Goal: Task Accomplishment & Management: Complete application form

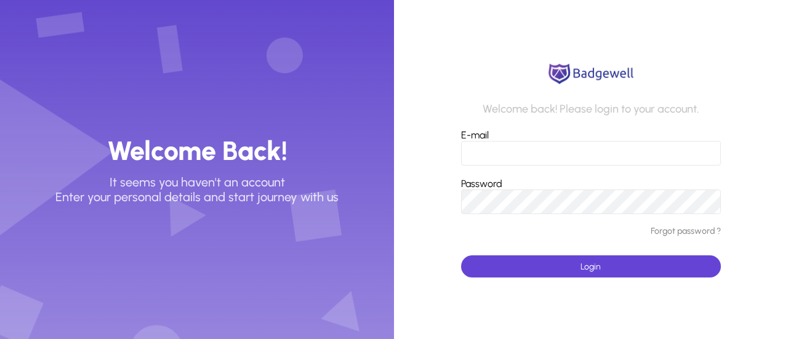
click at [498, 154] on input "E-mail" at bounding box center [591, 153] width 260 height 25
type input "**********"
click at [553, 265] on span "submit" at bounding box center [591, 267] width 260 height 30
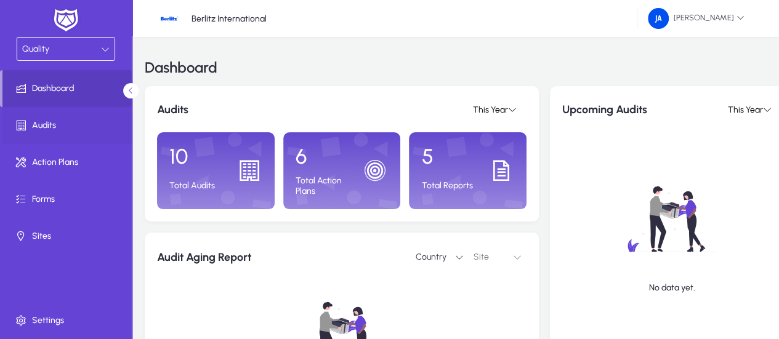
click at [34, 123] on span "Audits" at bounding box center [68, 125] width 132 height 12
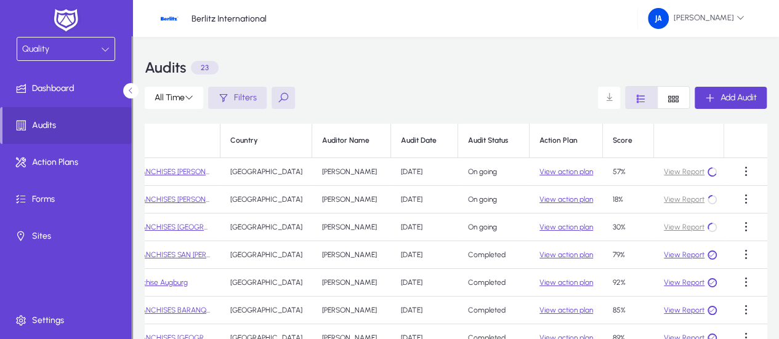
click at [670, 173] on div "View Report" at bounding box center [689, 172] width 50 height 12
click at [198, 174] on link "LATAM FRANCHISES [PERSON_NAME][GEOGRAPHIC_DATA]" at bounding box center [205, 172] width 197 height 9
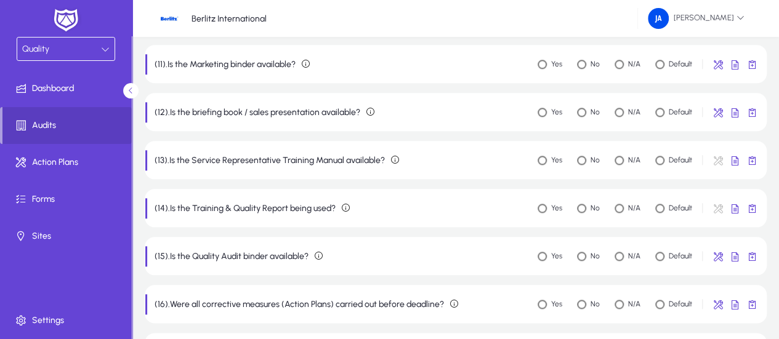
scroll to position [592, 0]
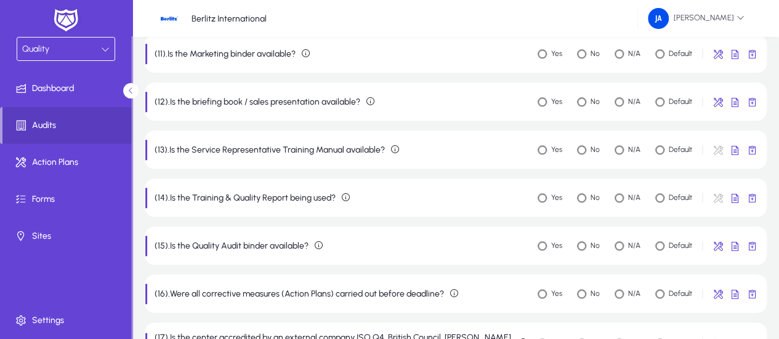
drag, startPoint x: 159, startPoint y: 138, endPoint x: 696, endPoint y: 200, distance: 540.5
click at [696, 200] on lib-questions-container "(1).Is the Operational Manual (OM) available? Contact: LCD Instruction: Check O…" at bounding box center [456, 241] width 622 height 1401
copy lib-questions-container "3).Is the Service Representative Training Manual available? Contact: LCD Instru…"
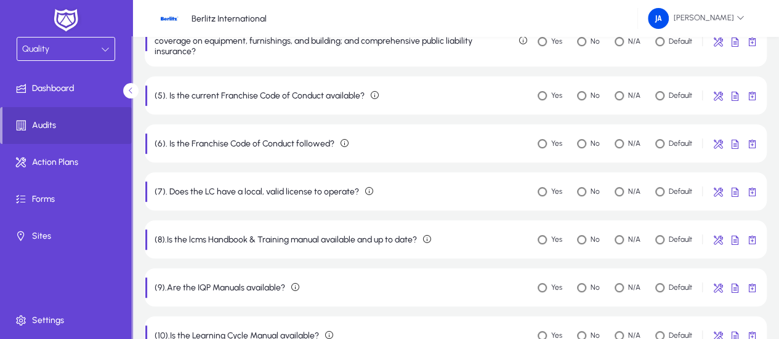
scroll to position [0, 0]
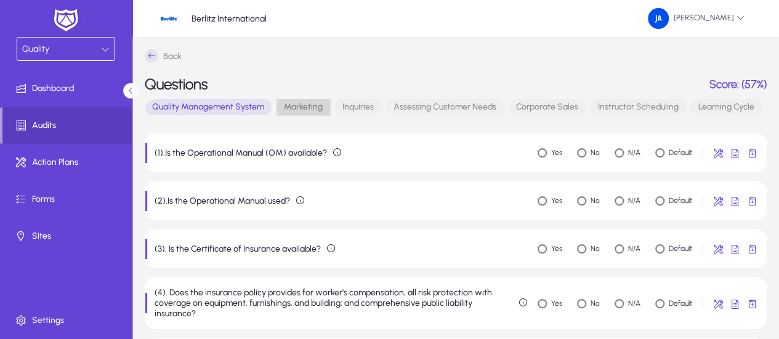
click at [315, 110] on span "Marketing" at bounding box center [304, 107] width 54 height 16
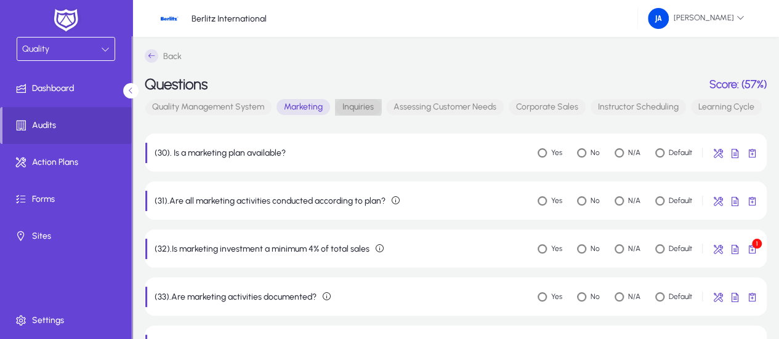
click at [355, 107] on span "Inquiries" at bounding box center [358, 107] width 46 height 16
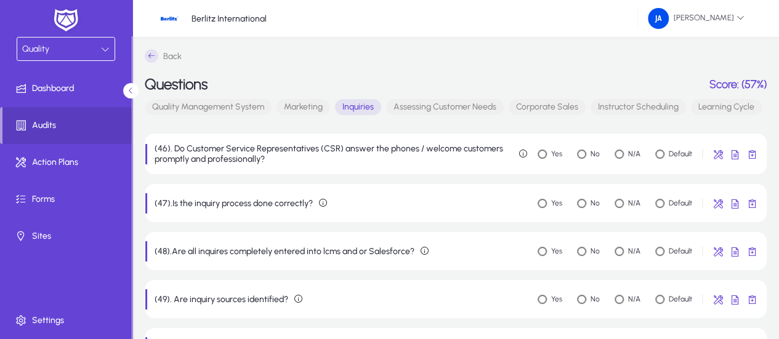
click at [418, 108] on span "Assessing Customer Needs" at bounding box center [445, 107] width 118 height 16
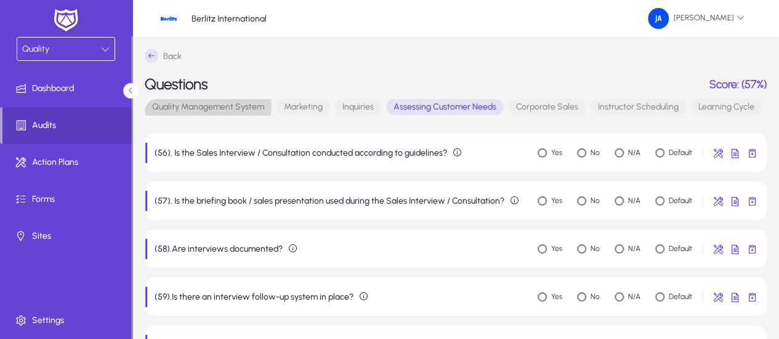
click at [177, 105] on span "Quality Management System" at bounding box center [208, 107] width 127 height 16
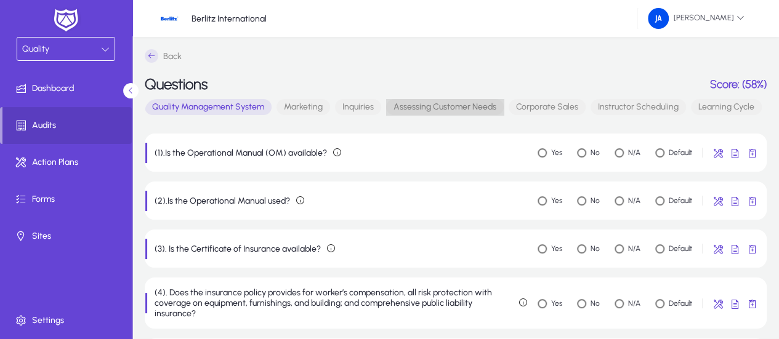
click at [450, 107] on span "Assessing Customer Needs" at bounding box center [445, 107] width 118 height 16
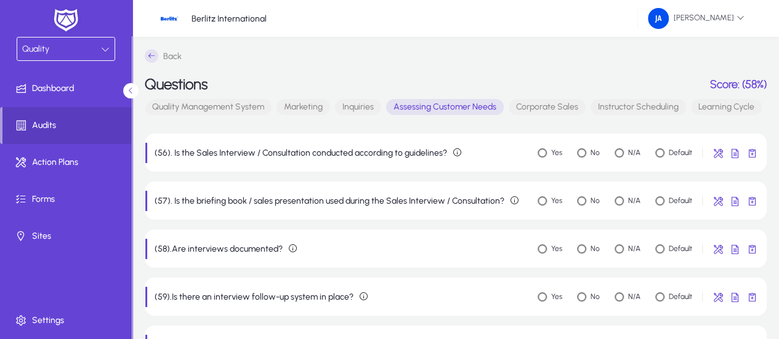
click at [545, 113] on span "Corporate Sales" at bounding box center [547, 107] width 77 height 16
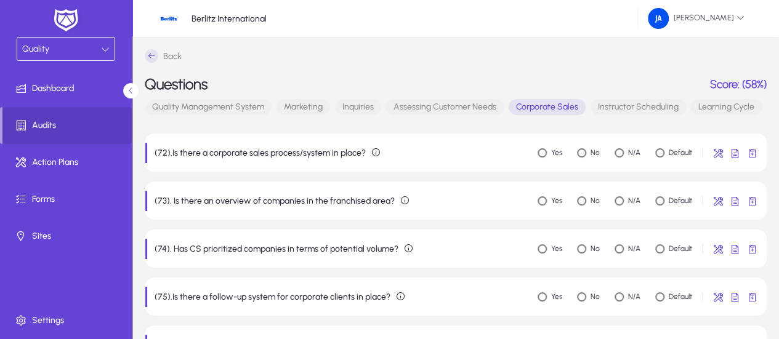
click at [615, 108] on span "Instructor Scheduling" at bounding box center [638, 107] width 95 height 16
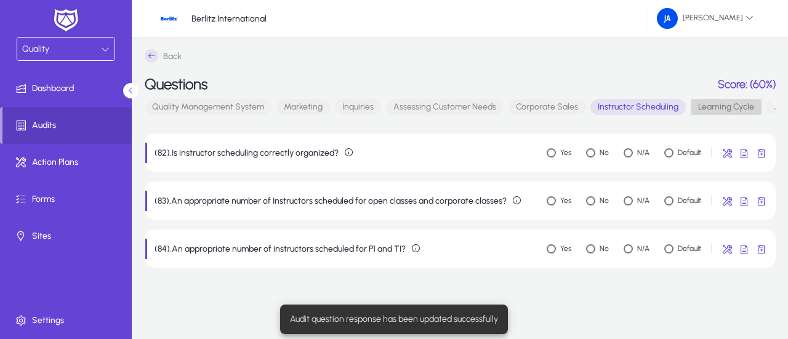
click at [718, 111] on span "Learning Cycle" at bounding box center [726, 107] width 71 height 16
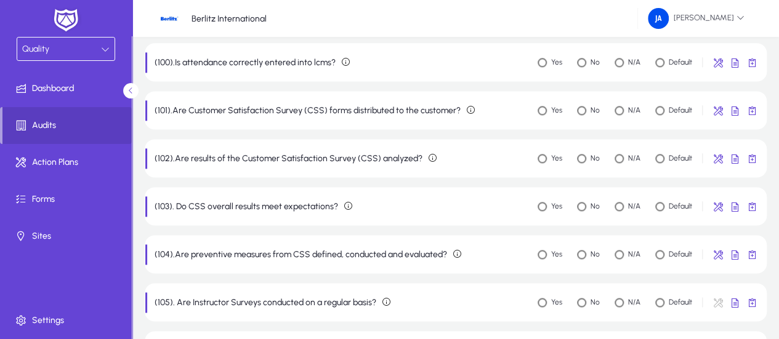
scroll to position [816, 0]
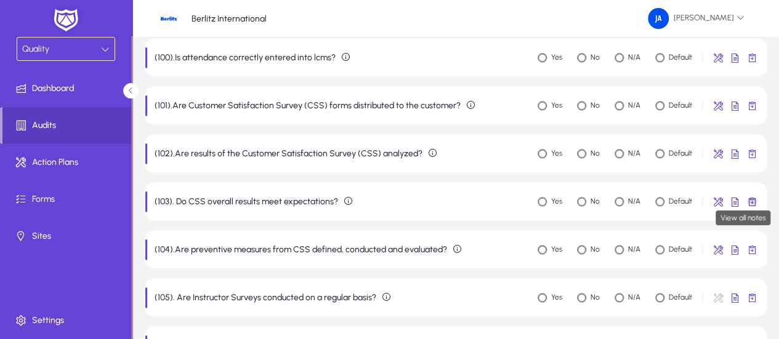
click at [753, 199] on span "button" at bounding box center [752, 201] width 25 height 25
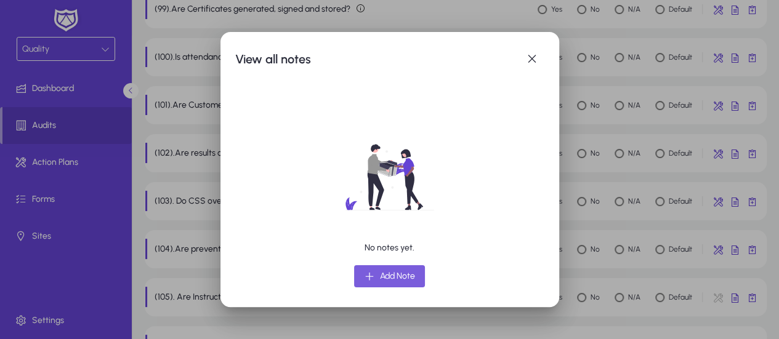
click at [398, 277] on span "Add Note" at bounding box center [397, 276] width 35 height 15
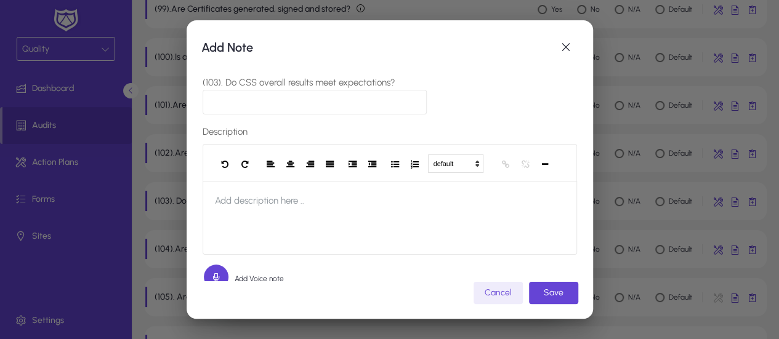
click at [290, 103] on input "(103). Do CSS overall results meet expectations?" at bounding box center [315, 102] width 225 height 25
type input "***"
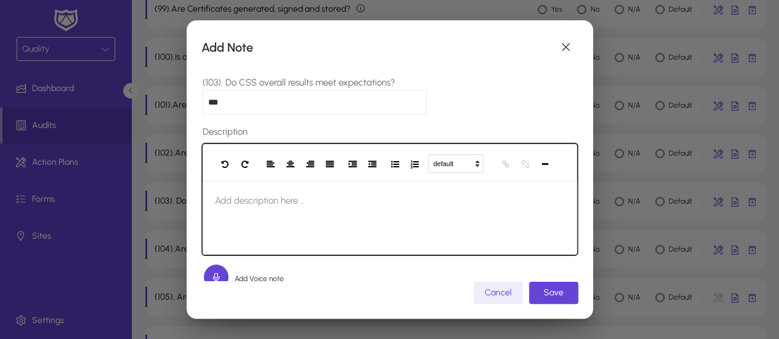
click at [291, 194] on span "Add description here .." at bounding box center [260, 200] width 114 height 39
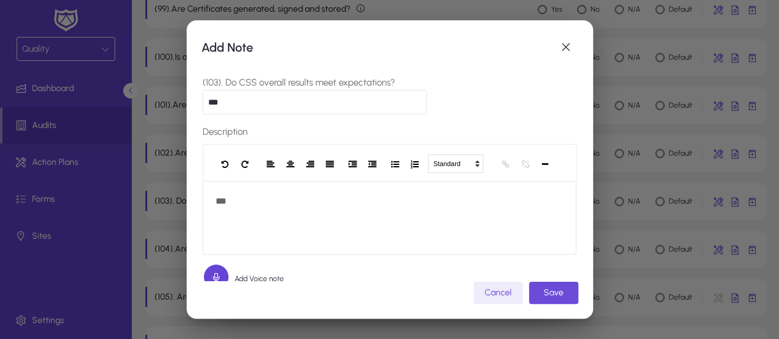
click at [551, 293] on span "Save" at bounding box center [554, 293] width 20 height 10
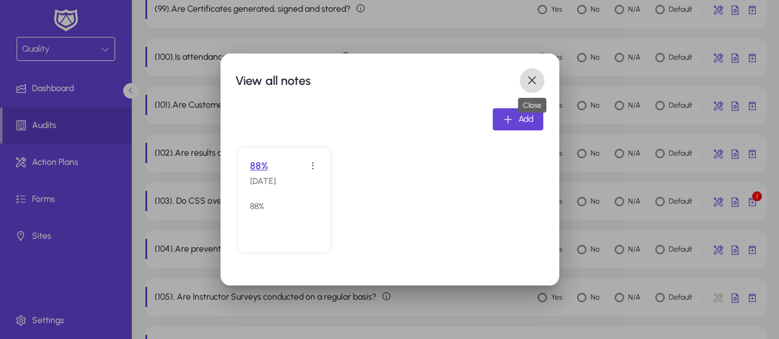
click at [529, 76] on span "button" at bounding box center [532, 80] width 25 height 25
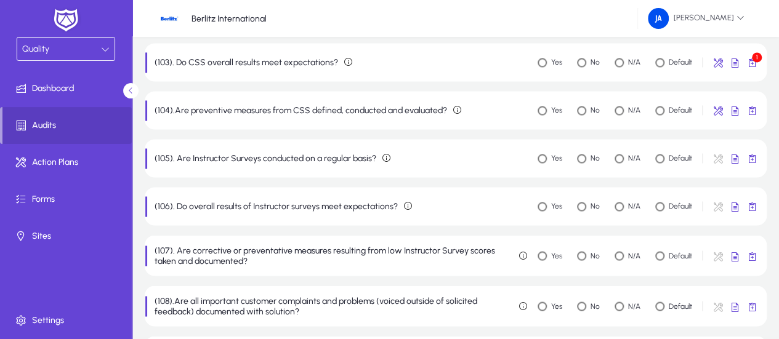
scroll to position [964, 0]
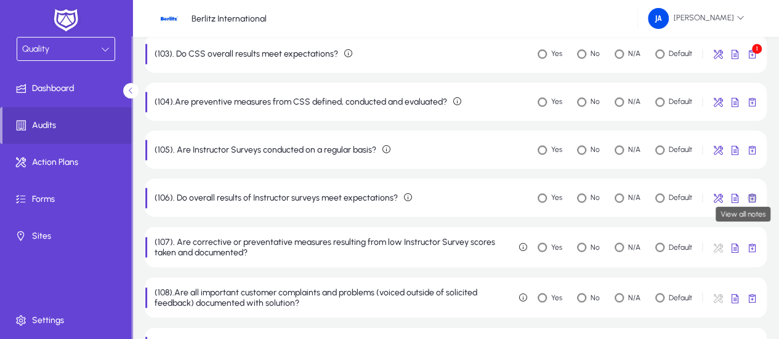
click at [757, 198] on span "button" at bounding box center [752, 197] width 25 height 25
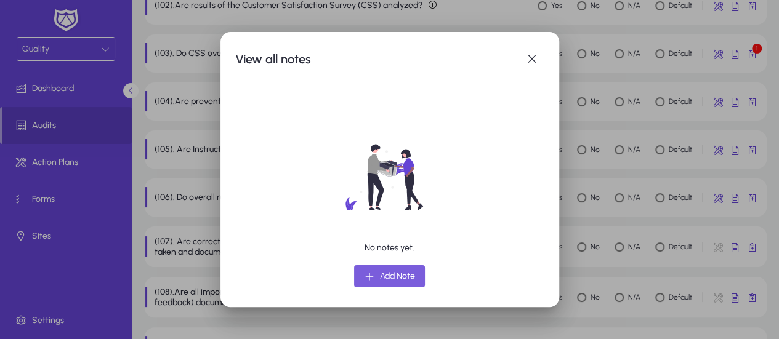
click at [408, 278] on span "Add Note" at bounding box center [397, 276] width 35 height 15
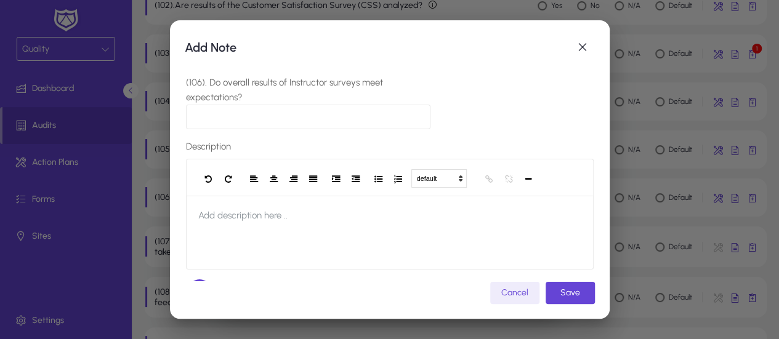
click at [240, 116] on input "(106). Do overall results of Instructor surveys meet expectations?" at bounding box center [308, 117] width 244 height 25
type input "***"
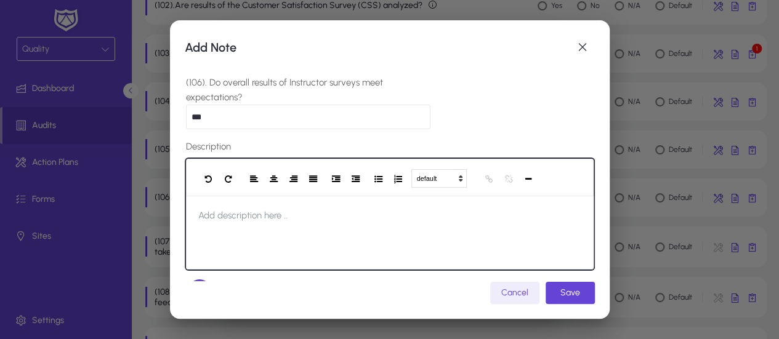
click at [246, 212] on span "Add description here .." at bounding box center [243, 215] width 114 height 39
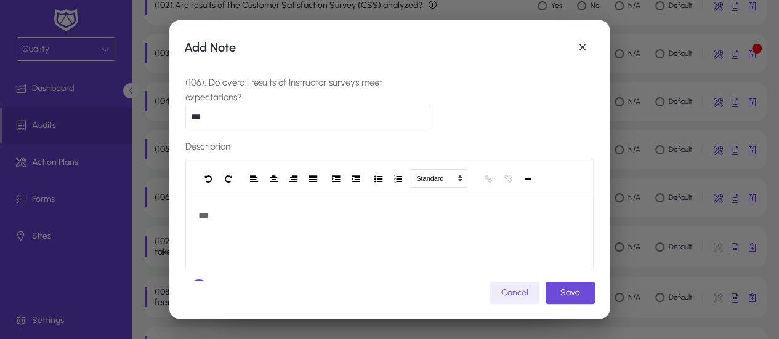
click at [576, 294] on span "Save" at bounding box center [570, 293] width 20 height 10
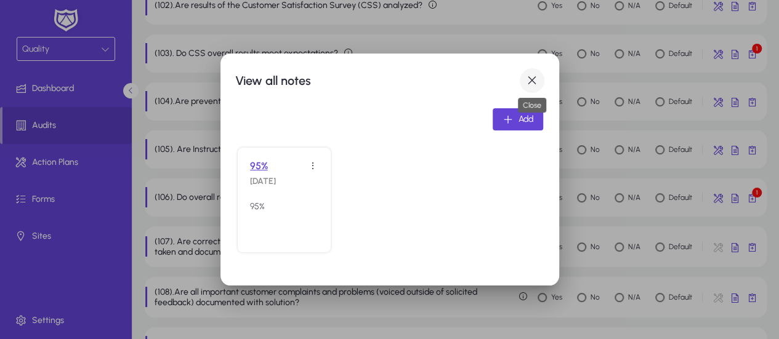
click at [526, 83] on span "button" at bounding box center [532, 80] width 25 height 25
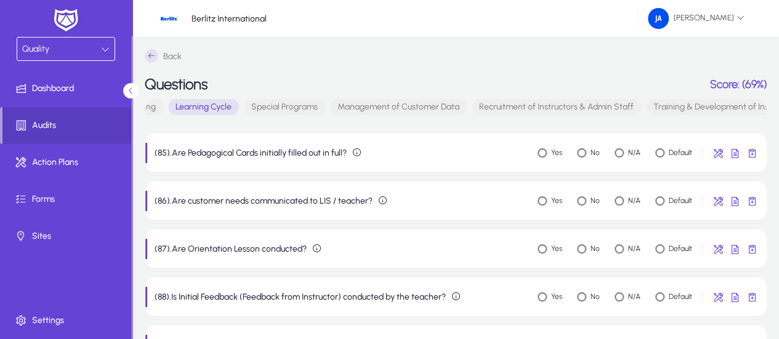
scroll to position [0, 524]
click at [280, 110] on span "Special Programs" at bounding box center [283, 107] width 81 height 16
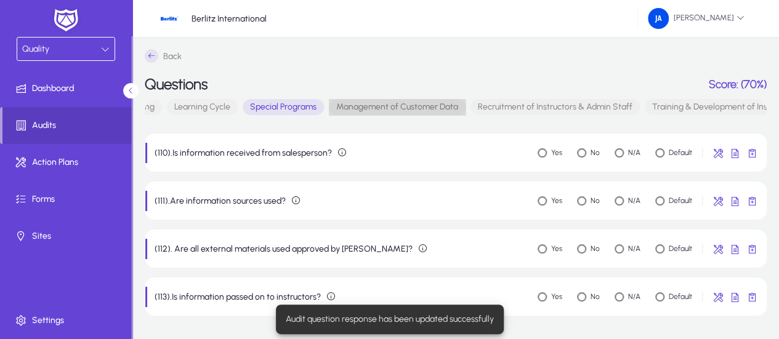
click at [388, 111] on span "Management of Customer Data" at bounding box center [397, 107] width 137 height 16
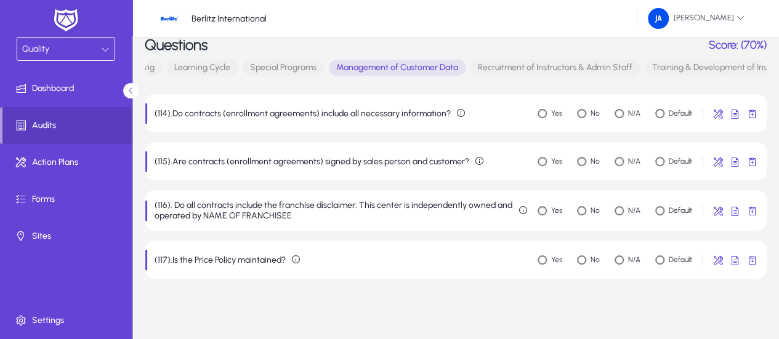
scroll to position [0, 0]
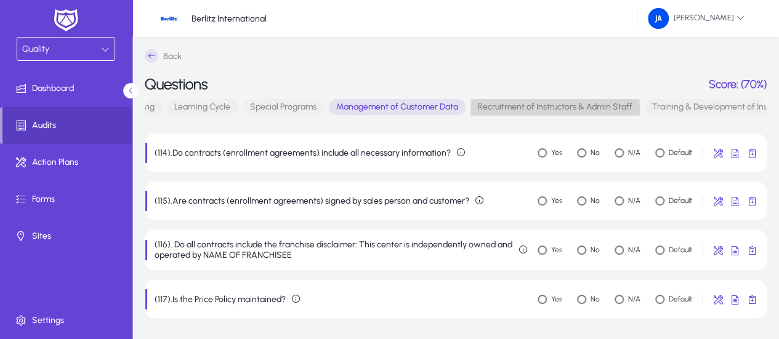
click at [512, 111] on span "Recruitment of Instructors & Admin Staff" at bounding box center [555, 107] width 169 height 16
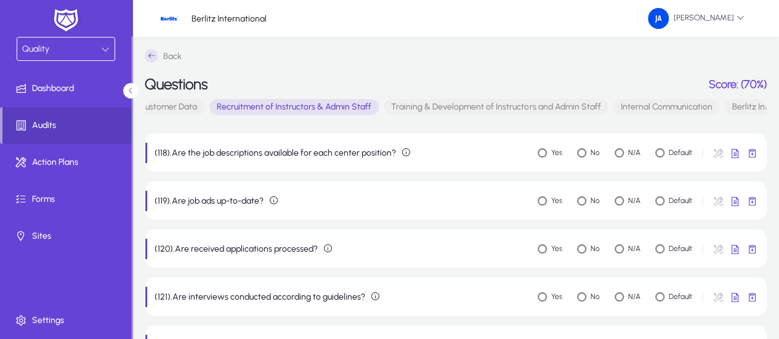
scroll to position [0, 790]
click at [591, 337] on div "No" at bounding box center [586, 345] width 28 height 18
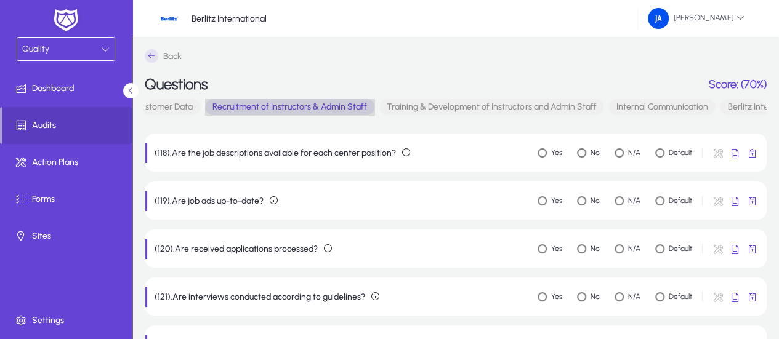
click at [313, 110] on span "Recruitment of Instructors & Admin Staff" at bounding box center [289, 107] width 169 height 16
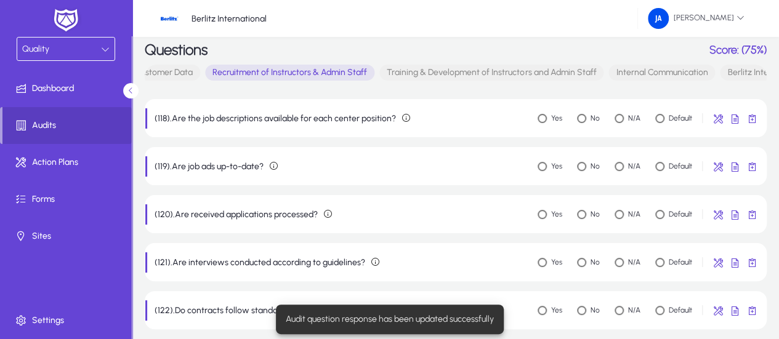
scroll to position [0, 0]
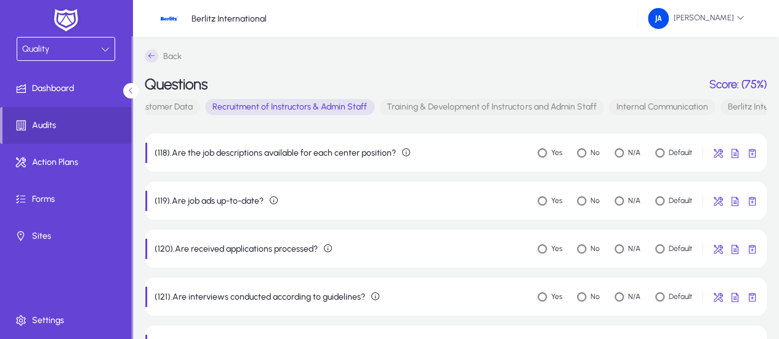
click at [439, 107] on span "Training & Development of Instructors and Admin Staff" at bounding box center [491, 107] width 224 height 16
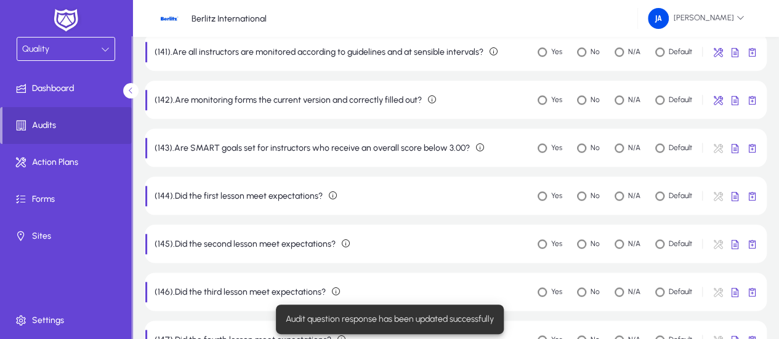
scroll to position [640, 0]
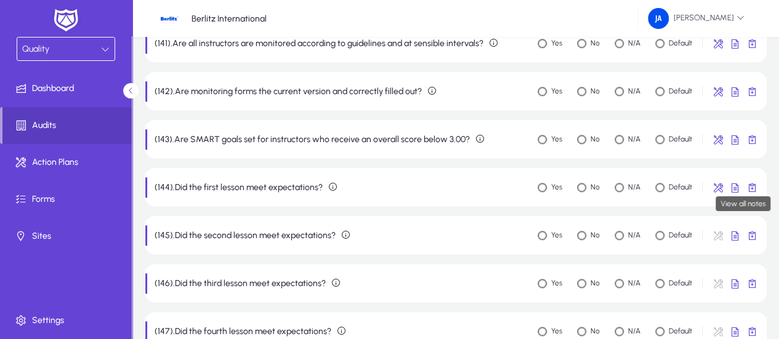
click at [749, 187] on span "button" at bounding box center [752, 187] width 25 height 25
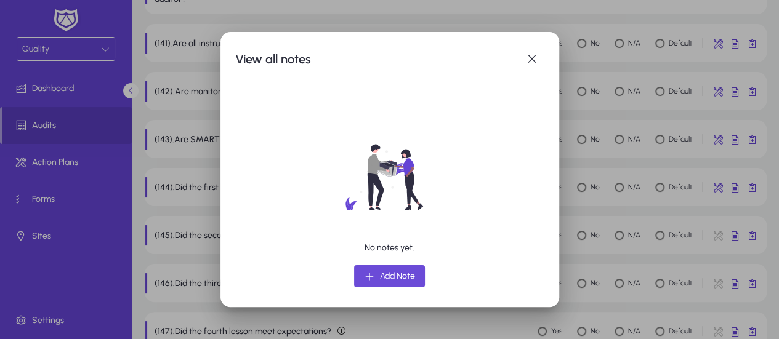
click at [380, 272] on span "Add Note" at bounding box center [397, 276] width 35 height 15
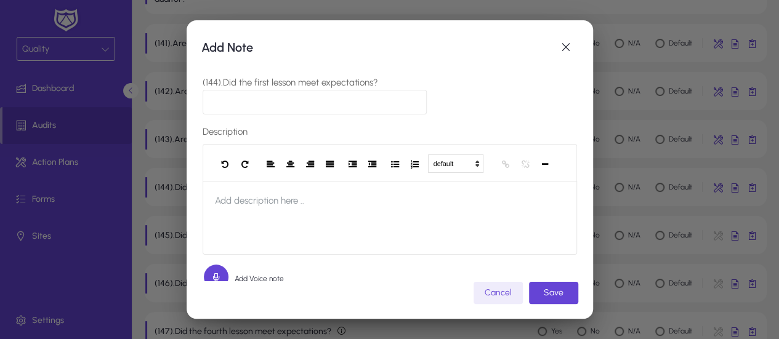
click at [276, 101] on input "(144).Did the first lesson meet expectations?" at bounding box center [315, 102] width 225 height 25
paste input "**********"
type input "**********"
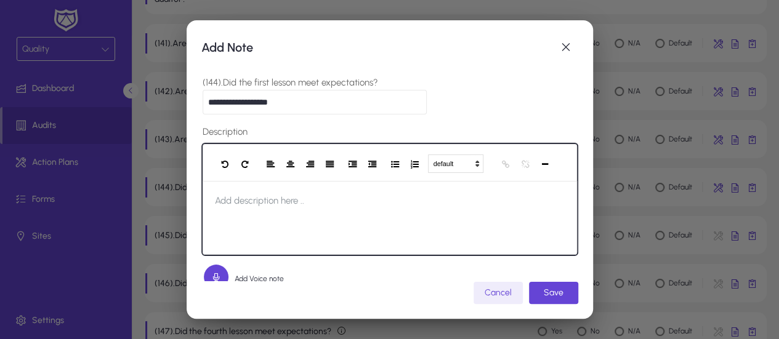
click at [278, 203] on span "Add description here .." at bounding box center [260, 200] width 114 height 39
paste div
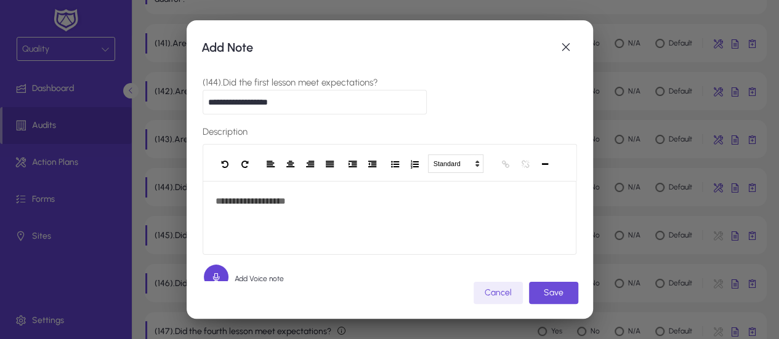
click at [551, 291] on span "Save" at bounding box center [554, 293] width 20 height 10
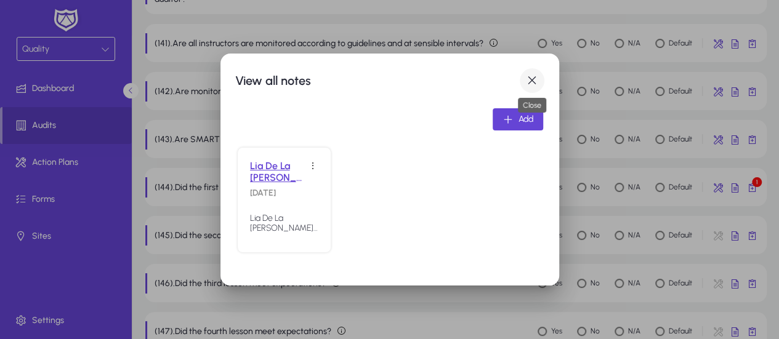
click at [532, 79] on span "button" at bounding box center [532, 80] width 25 height 25
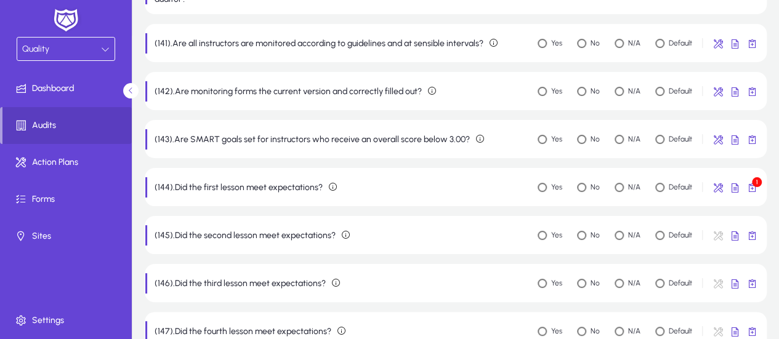
scroll to position [640, 0]
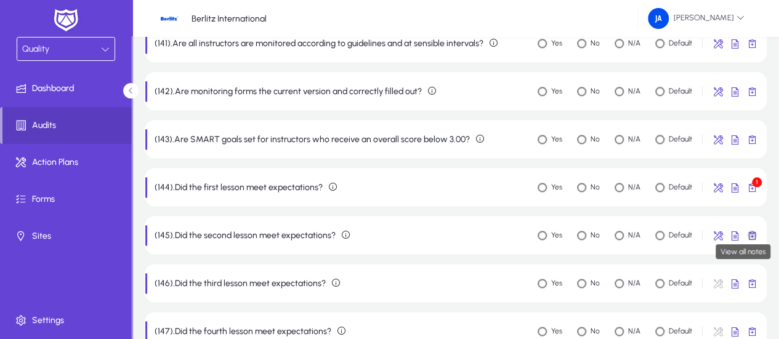
click at [754, 238] on span "button" at bounding box center [752, 235] width 25 height 25
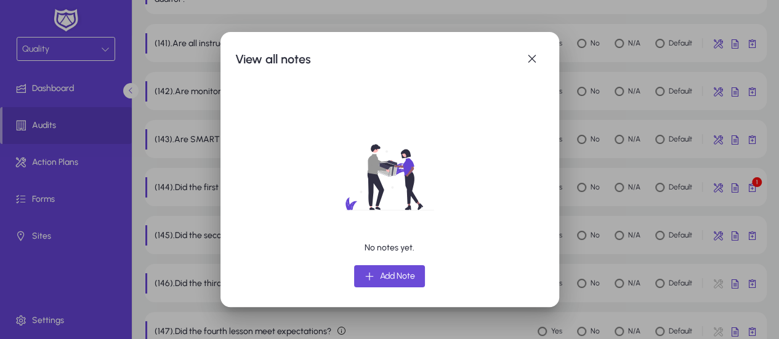
click at [400, 273] on span "Add Note" at bounding box center [397, 276] width 35 height 15
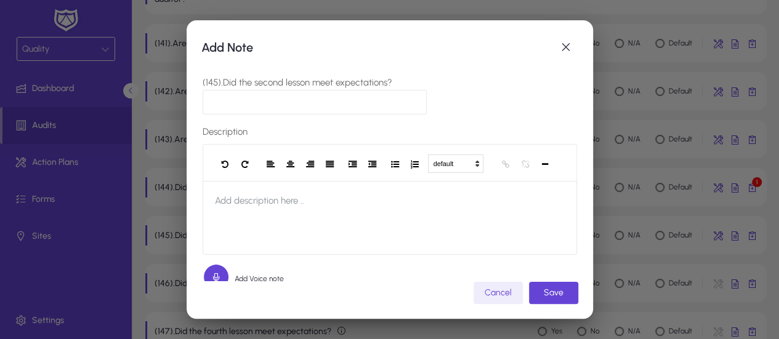
click at [272, 78] on label "(145).Did the second lesson meet expectations?" at bounding box center [298, 82] width 190 height 11
click at [272, 90] on input "(145).Did the second lesson meet expectations?" at bounding box center [315, 102] width 225 height 25
paste input "**********"
type input "**********"
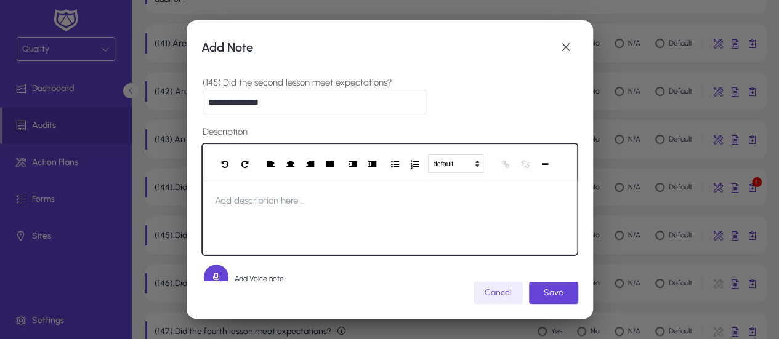
click at [258, 195] on span "Add description here .." at bounding box center [260, 200] width 114 height 39
paste div
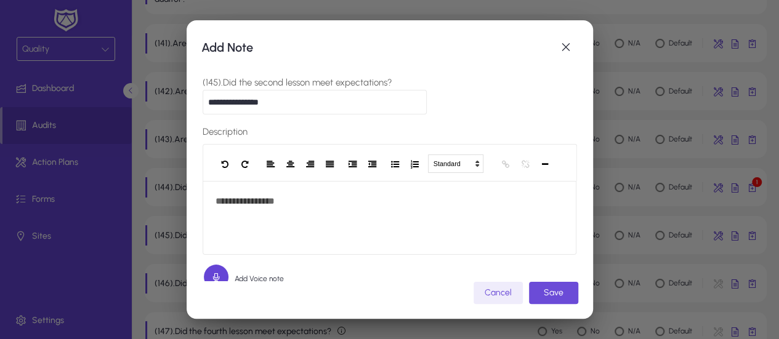
click at [552, 299] on span "submit" at bounding box center [553, 293] width 49 height 30
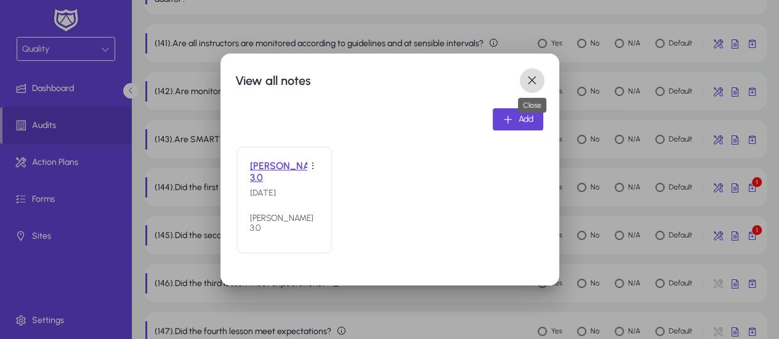
click at [536, 78] on span "button" at bounding box center [532, 80] width 25 height 25
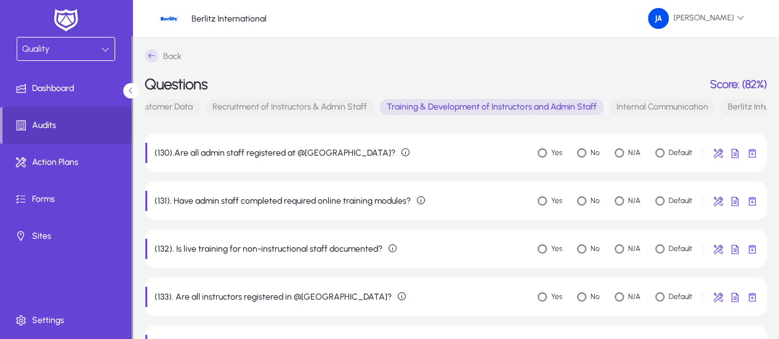
scroll to position [640, 0]
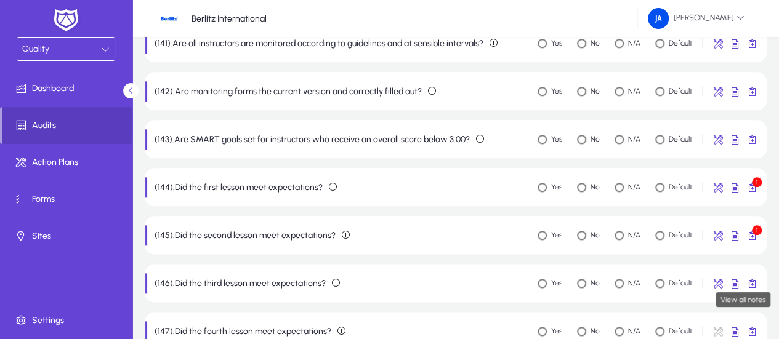
click at [752, 285] on span "button" at bounding box center [752, 283] width 25 height 25
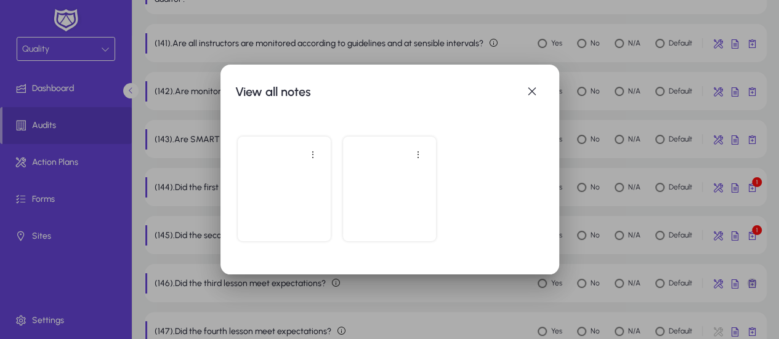
scroll to position [0, 0]
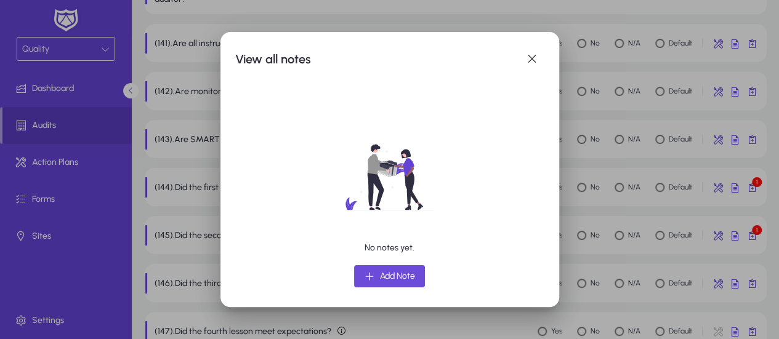
click at [402, 277] on span "Add Note" at bounding box center [397, 276] width 35 height 15
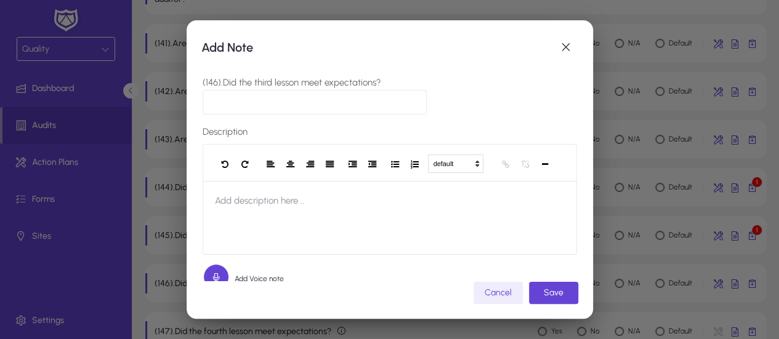
click at [275, 101] on input "(146).Did the third lesson meet expectations?" at bounding box center [315, 102] width 225 height 25
paste input "**********"
type input "**********"
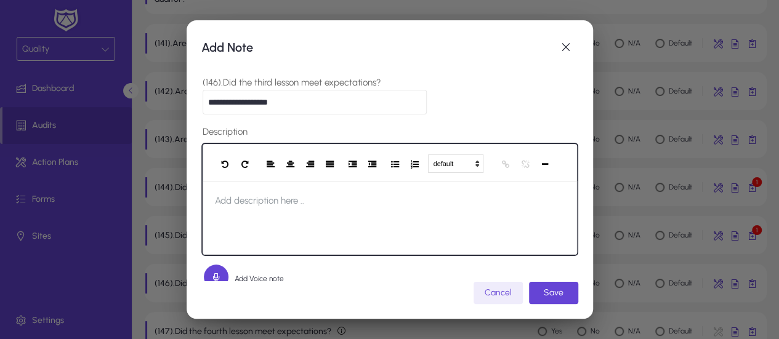
click at [290, 204] on span "Add description here .." at bounding box center [260, 200] width 114 height 39
paste div
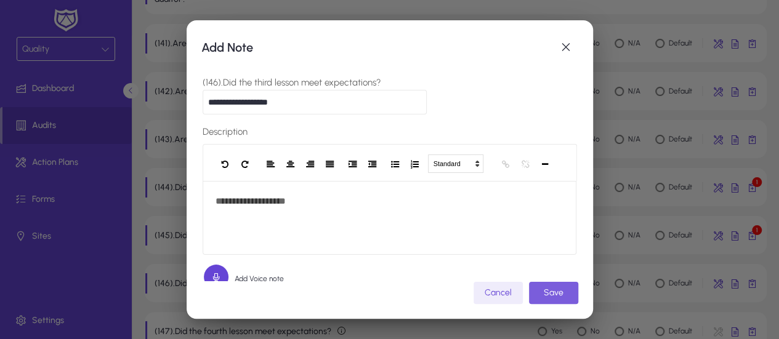
click at [559, 294] on span "Save" at bounding box center [554, 293] width 20 height 10
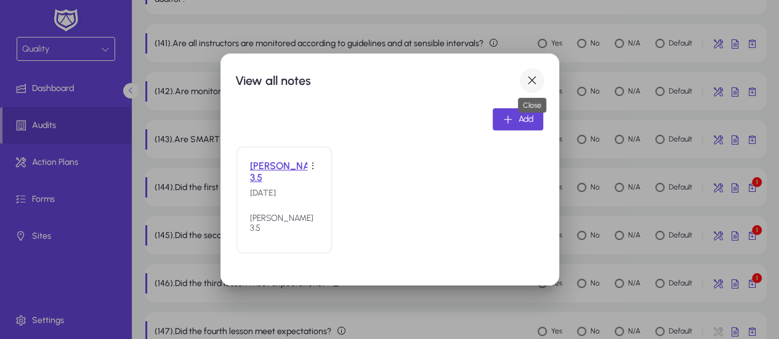
click at [532, 81] on span "button" at bounding box center [532, 80] width 25 height 25
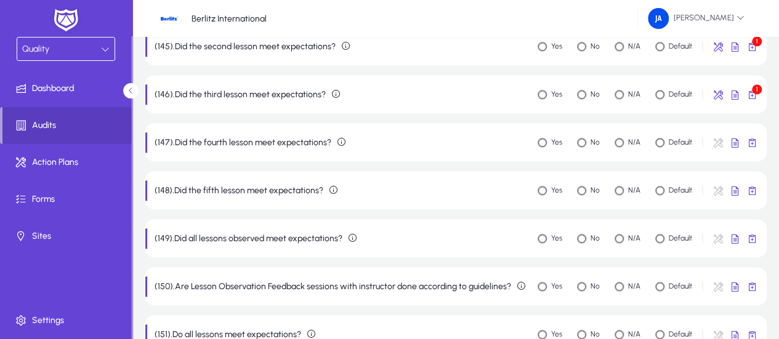
scroll to position [838, 0]
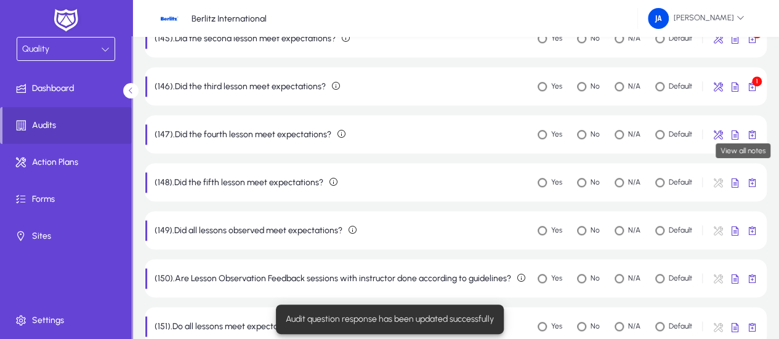
click at [751, 134] on span "button" at bounding box center [752, 134] width 25 height 25
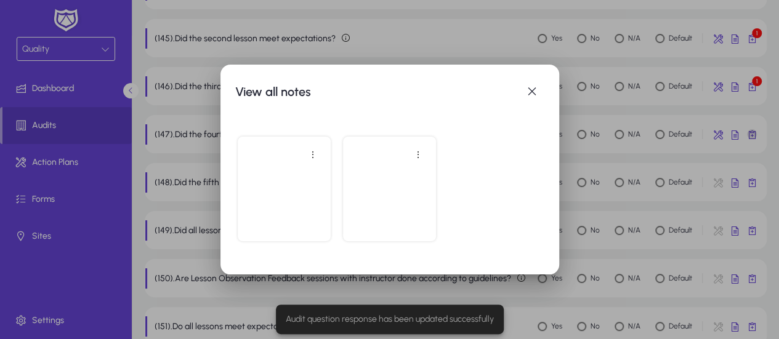
scroll to position [0, 0]
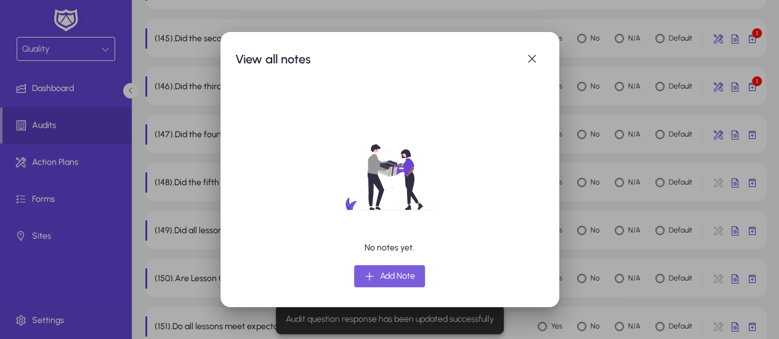
click at [393, 274] on span "Add Note" at bounding box center [397, 276] width 35 height 15
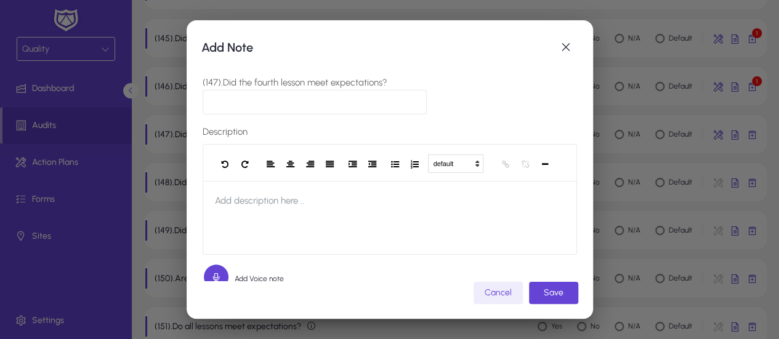
click at [275, 107] on input "(147).Did the fourth lesson meet expectations?" at bounding box center [315, 102] width 225 height 25
paste input "**********"
type input "**********"
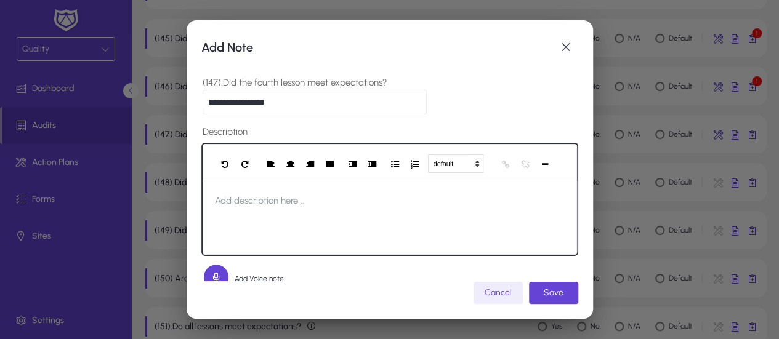
click at [264, 201] on span "Add description here .." at bounding box center [260, 200] width 114 height 39
paste div
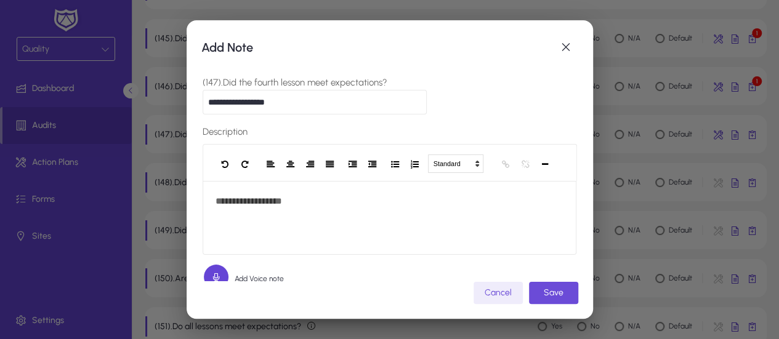
click at [563, 297] on span "Save" at bounding box center [554, 293] width 20 height 10
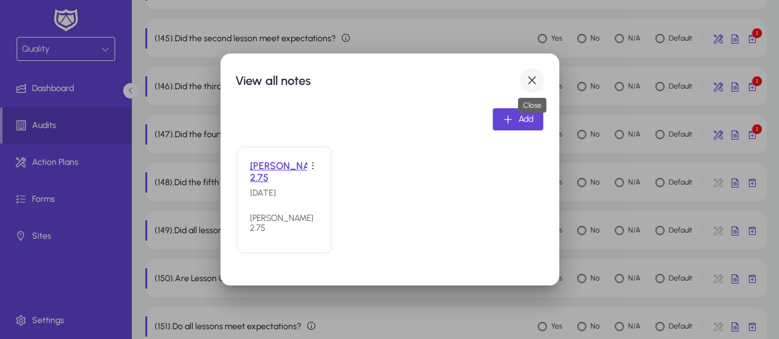
click at [531, 82] on span "button" at bounding box center [532, 80] width 25 height 25
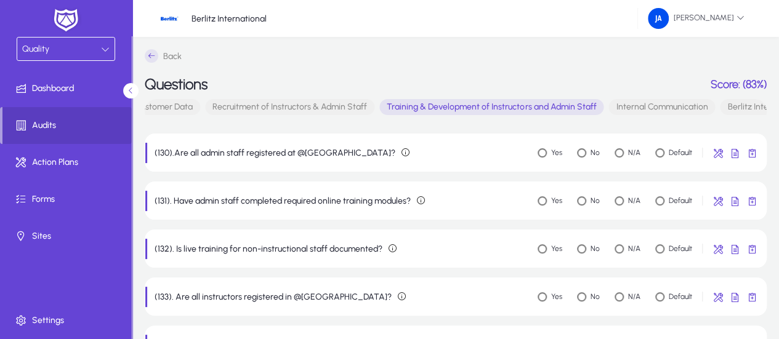
scroll to position [838, 0]
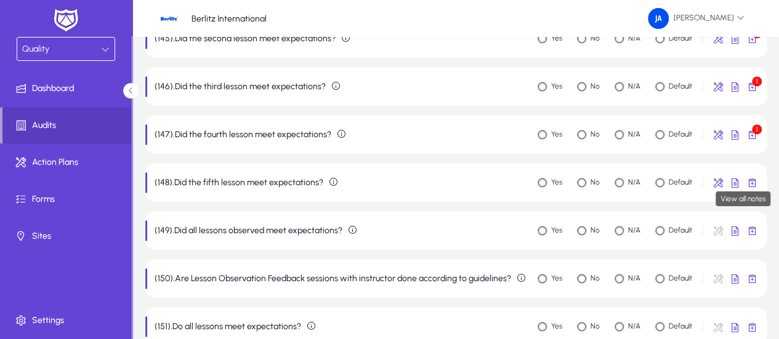
click at [755, 183] on span "button" at bounding box center [752, 182] width 25 height 25
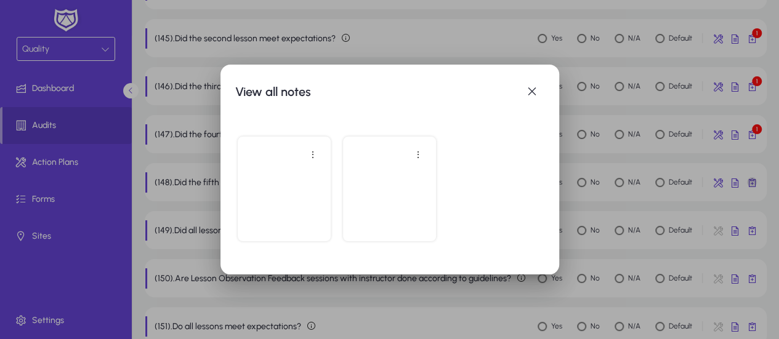
scroll to position [0, 0]
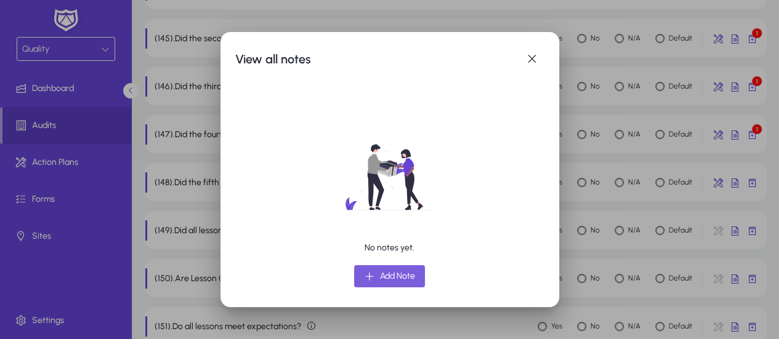
click at [390, 277] on span "Add Note" at bounding box center [397, 276] width 35 height 15
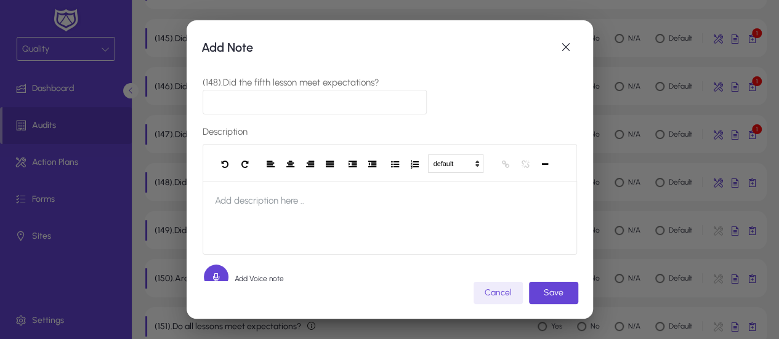
click at [242, 108] on input "(148).Did the fifth lesson meet expectations?" at bounding box center [315, 102] width 225 height 25
paste input "**********"
type input "**********"
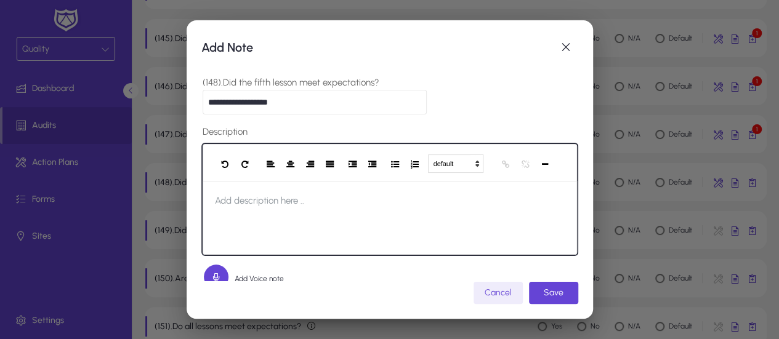
click at [241, 203] on span "Add description here .." at bounding box center [260, 200] width 114 height 39
paste div
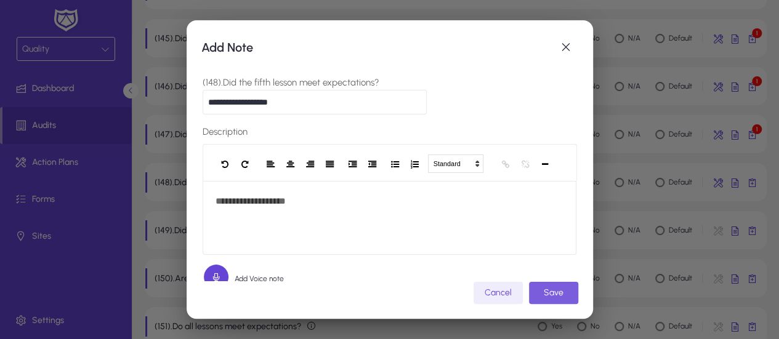
click at [547, 293] on span "submit" at bounding box center [553, 293] width 49 height 30
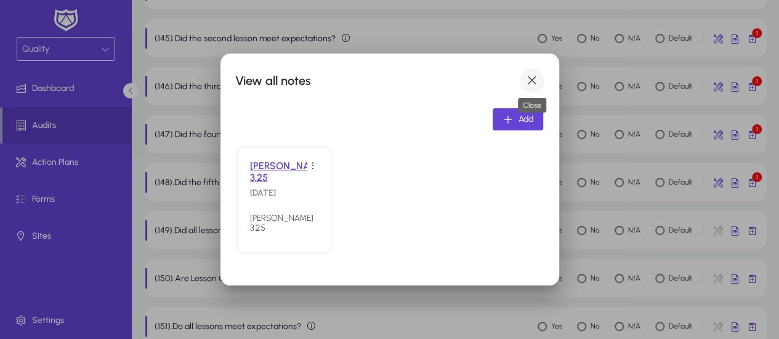
click at [533, 80] on span "button" at bounding box center [532, 80] width 25 height 25
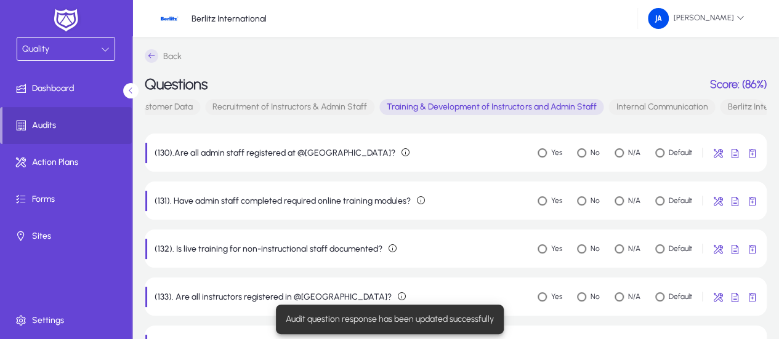
click at [632, 108] on span "Internal Communication" at bounding box center [661, 107] width 107 height 16
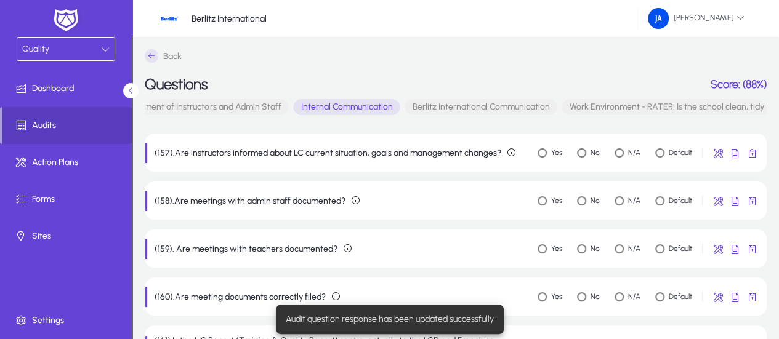
scroll to position [0, 1122]
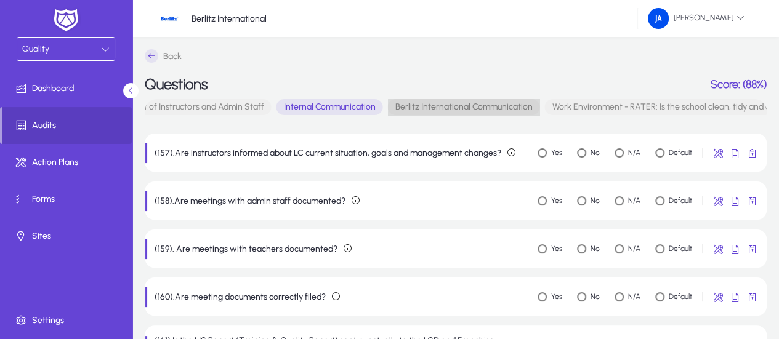
click at [471, 110] on span "Berlitz International Communication" at bounding box center [463, 107] width 152 height 16
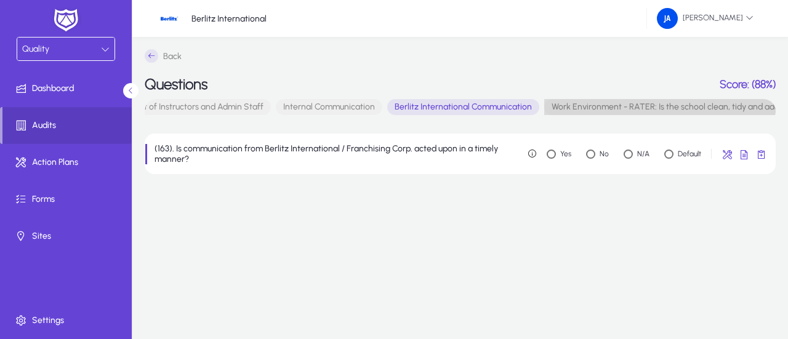
click at [576, 110] on span "Work Environment - RATER: Is the school clean, tidy and adequately equipped in …" at bounding box center [741, 107] width 395 height 16
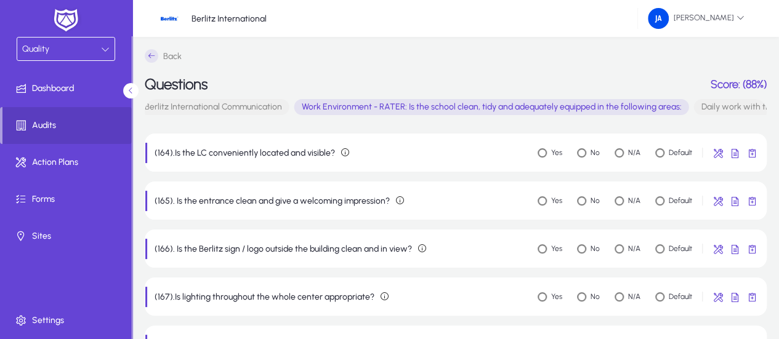
scroll to position [0, 1398]
click at [709, 103] on span "Daily work with the lcms" at bounding box center [722, 107] width 108 height 16
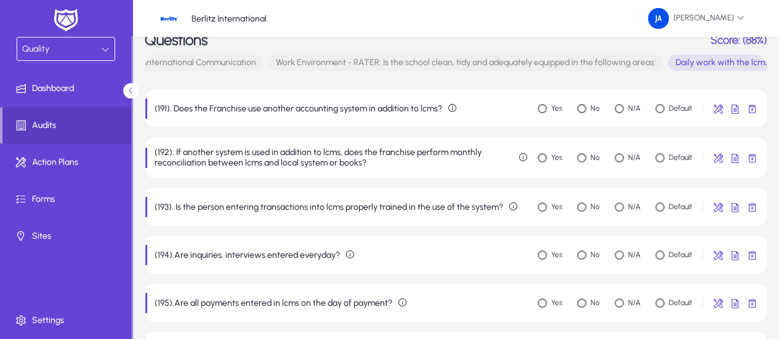
scroll to position [0, 0]
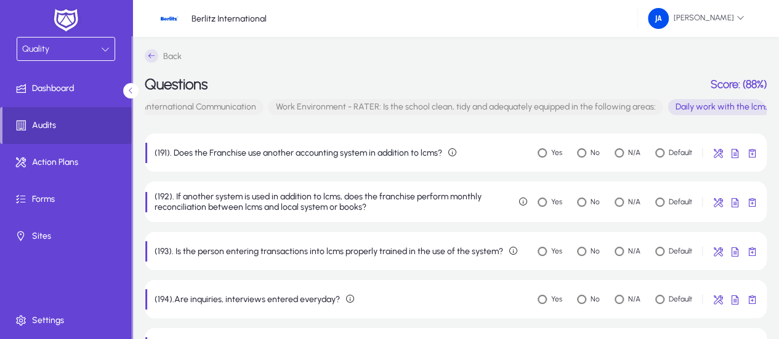
click at [34, 126] on span "Audits" at bounding box center [66, 125] width 129 height 12
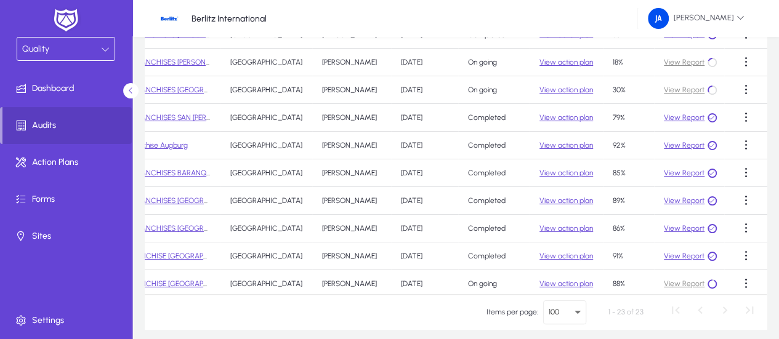
scroll to position [139, 0]
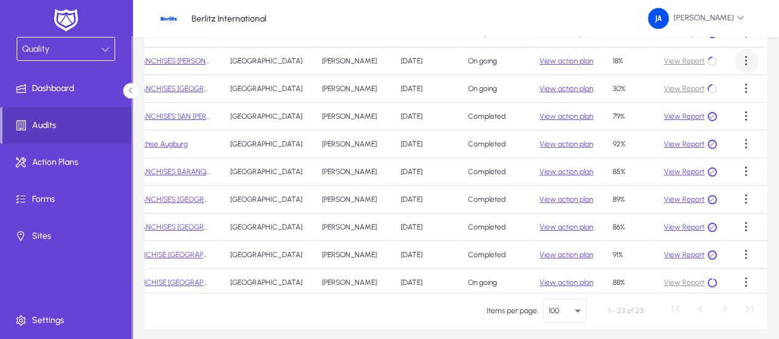
click at [737, 63] on span at bounding box center [746, 61] width 25 height 25
click at [739, 61] on div at bounding box center [389, 169] width 779 height 339
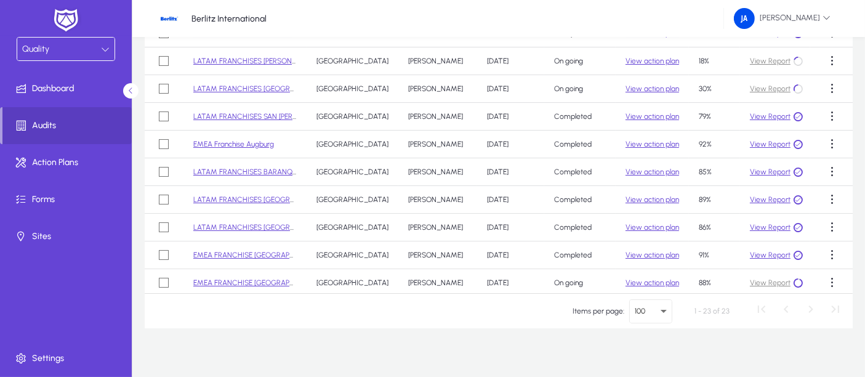
drag, startPoint x: 769, startPoint y: 1, endPoint x: 523, endPoint y: 337, distance: 416.5
click at [522, 339] on div "Audits 23 All Time Filters Add Audit Site Name Country Auditor Name Audit Date …" at bounding box center [498, 143] width 733 height 491
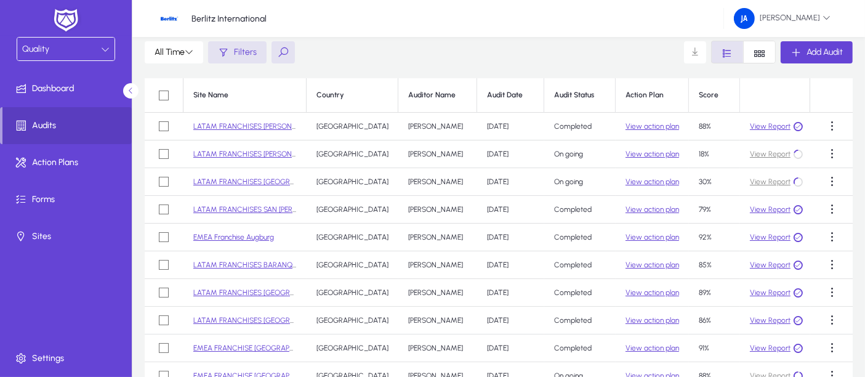
scroll to position [38, 0]
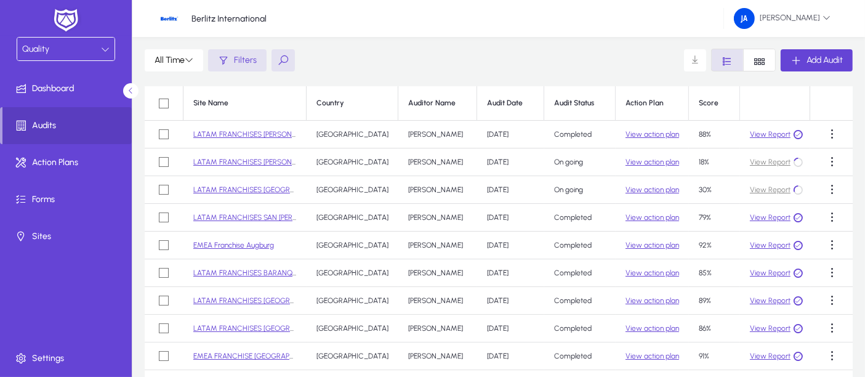
click at [765, 136] on link "View Report" at bounding box center [770, 134] width 41 height 9
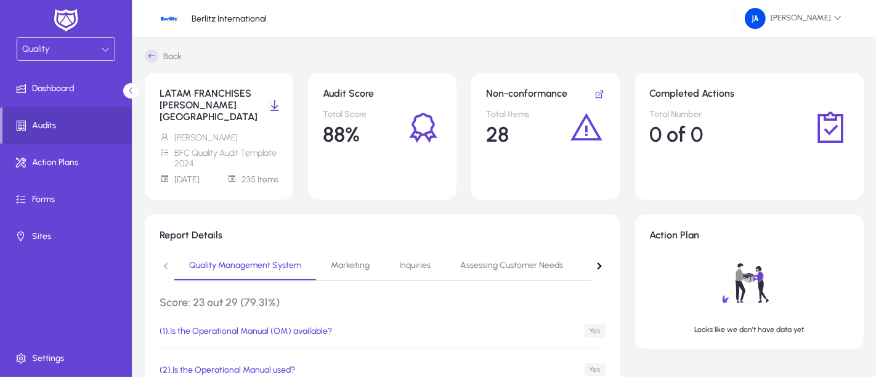
click at [269, 103] on span "menu" at bounding box center [273, 105] width 25 height 25
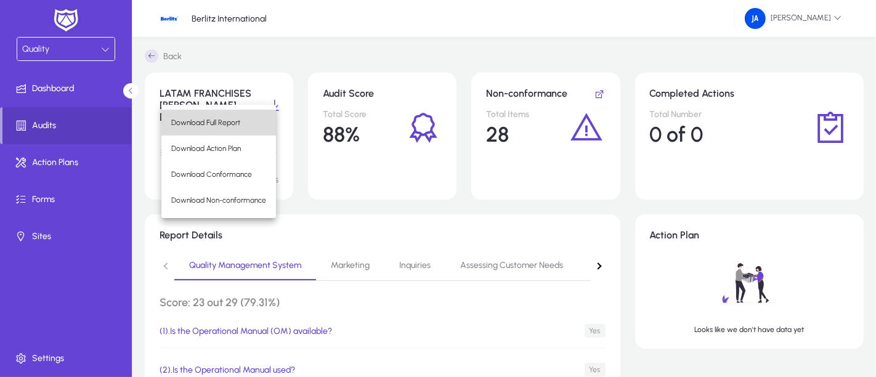
click at [238, 121] on span "Download Full Report" at bounding box center [218, 122] width 95 height 11
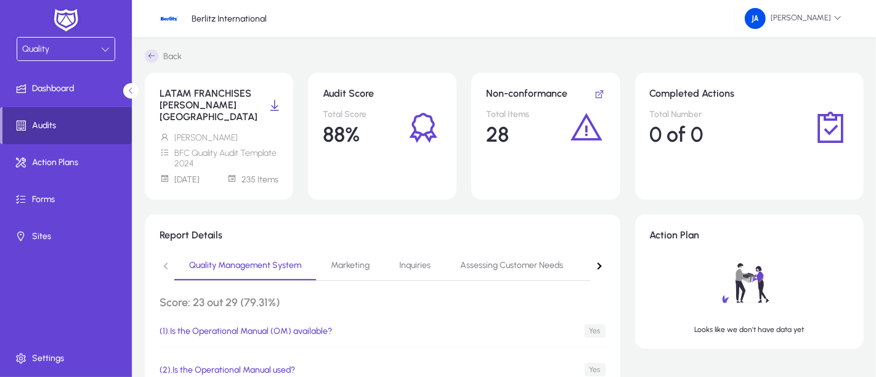
click at [47, 120] on span "Audits" at bounding box center [66, 125] width 129 height 12
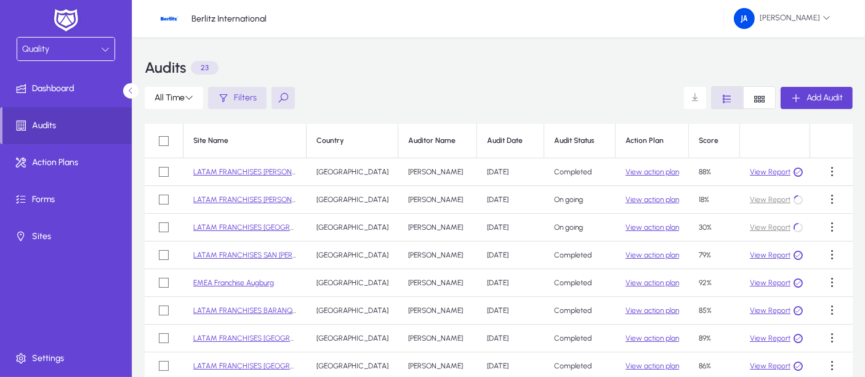
click at [256, 198] on link "LATAM FRANCHISES [PERSON_NAME]" at bounding box center [255, 199] width 125 height 9
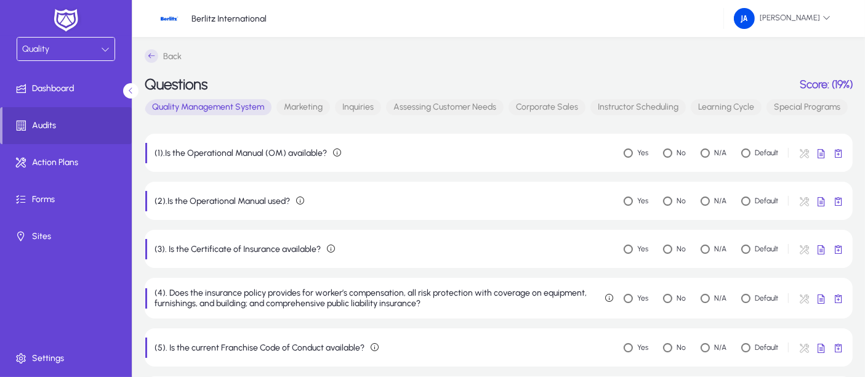
click at [311, 106] on span "Marketing" at bounding box center [304, 107] width 54 height 16
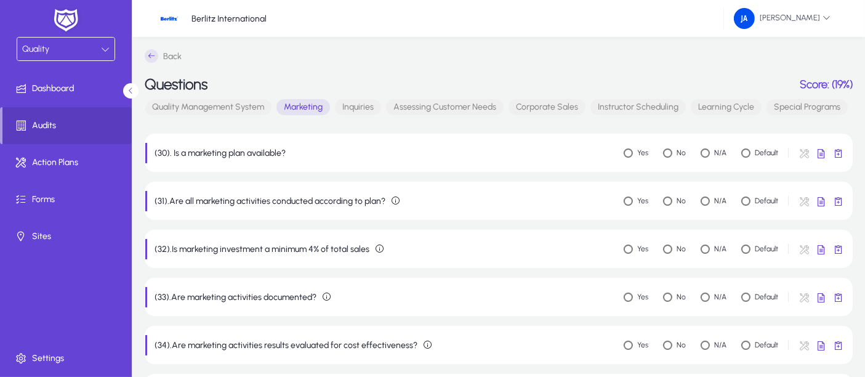
click at [365, 110] on span "Inquiries" at bounding box center [358, 107] width 46 height 16
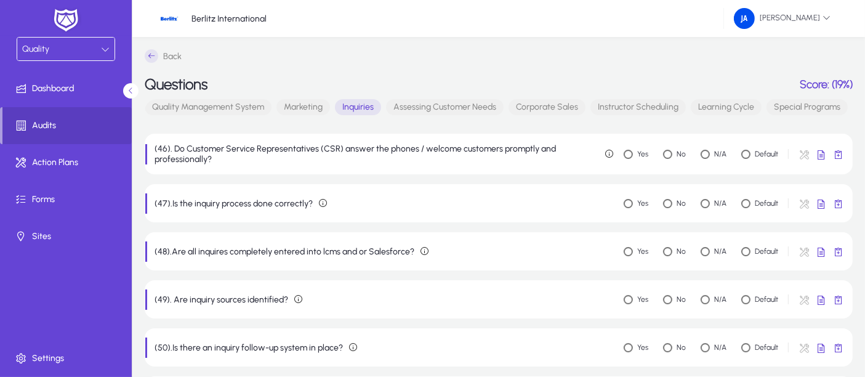
click at [446, 111] on span "Assessing Customer Needs" at bounding box center [445, 107] width 118 height 16
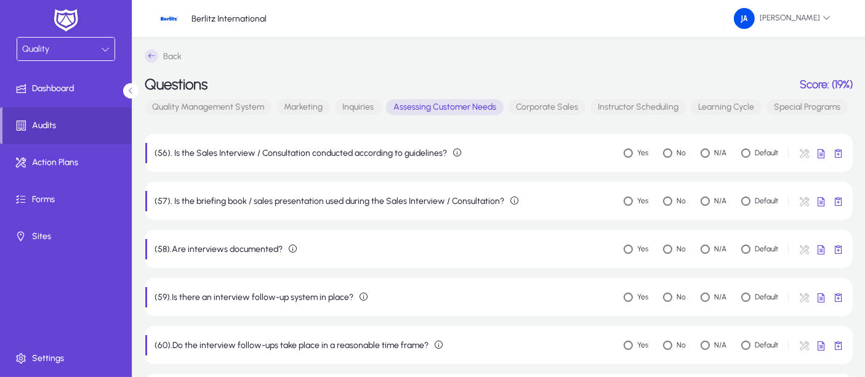
click at [523, 108] on span "Corporate Sales" at bounding box center [547, 107] width 77 height 16
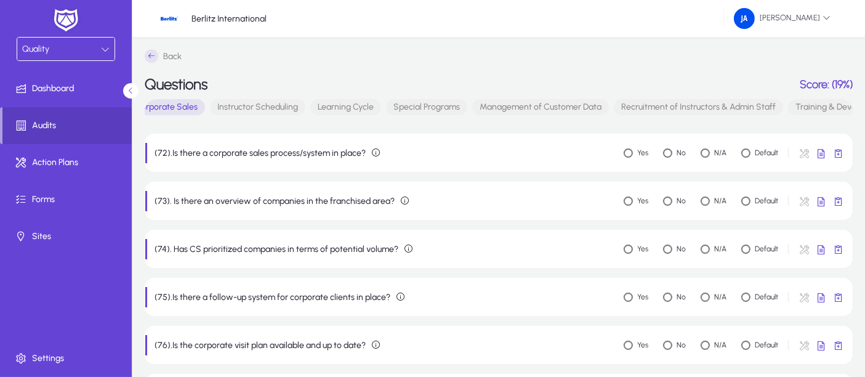
scroll to position [0, 382]
click at [278, 106] on span "Instructor Scheduling" at bounding box center [256, 107] width 95 height 16
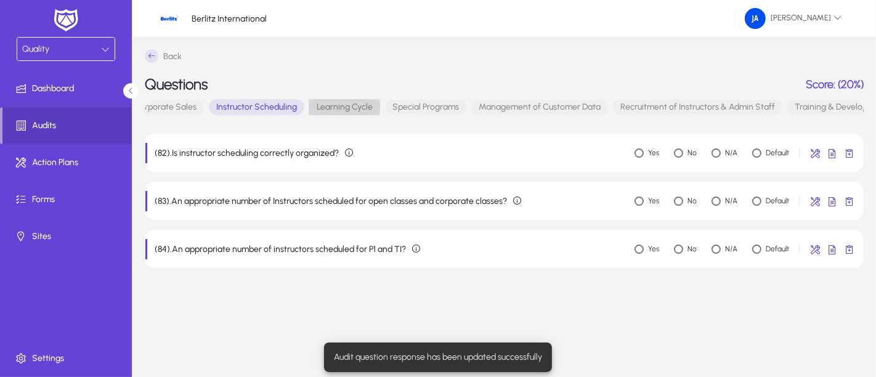
click at [333, 110] on span "Learning Cycle" at bounding box center [344, 107] width 71 height 16
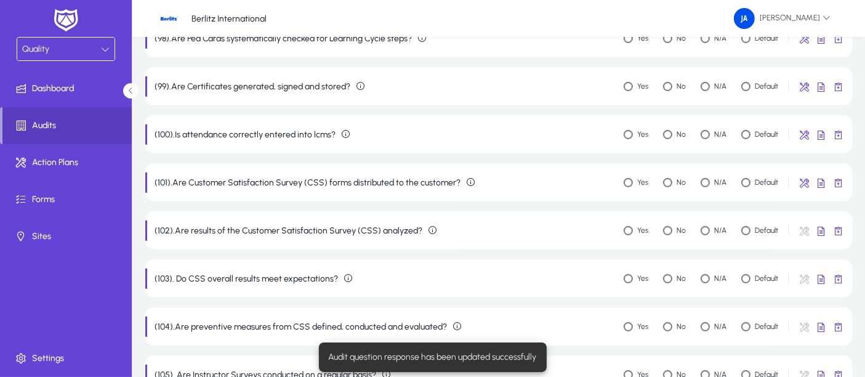
scroll to position [766, 0]
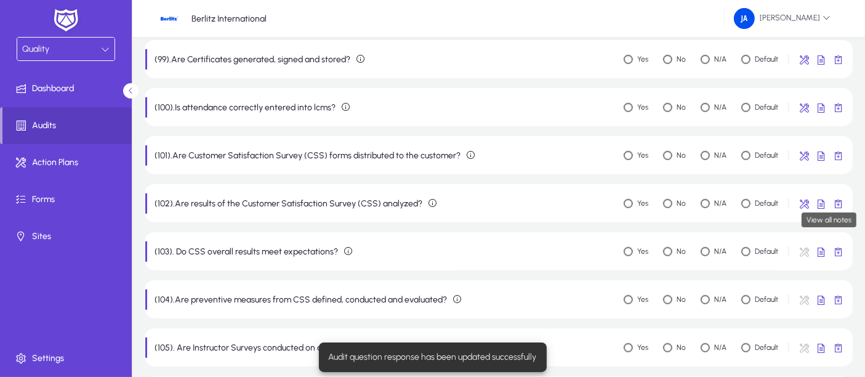
click at [788, 204] on span "button" at bounding box center [838, 203] width 25 height 25
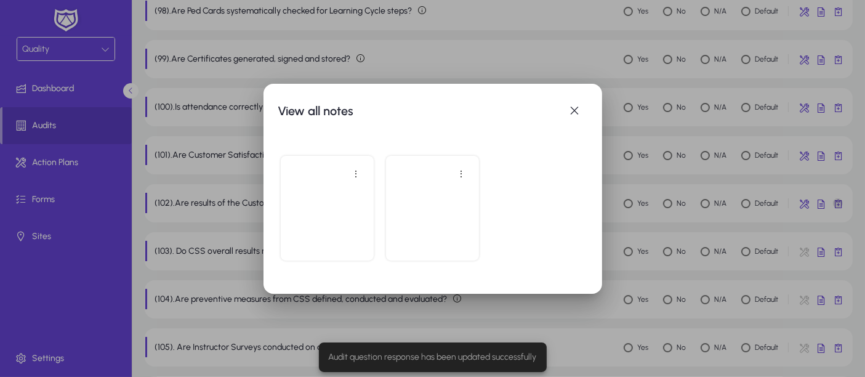
scroll to position [0, 0]
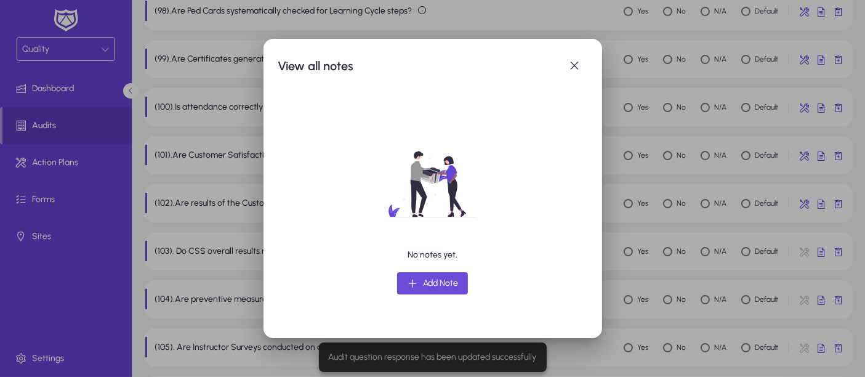
click at [432, 282] on span "Add Note" at bounding box center [440, 283] width 35 height 15
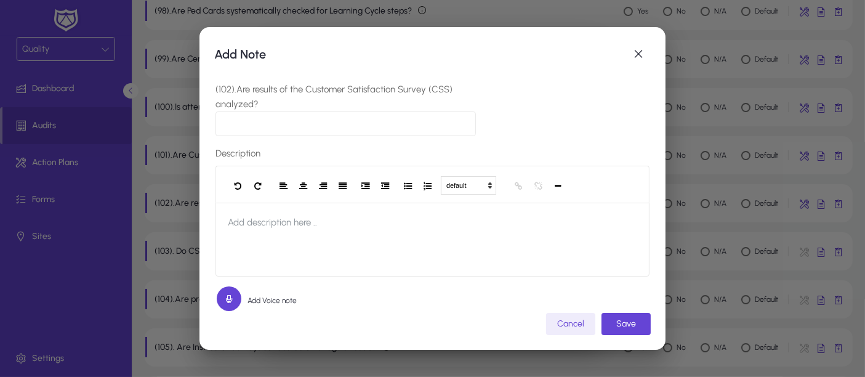
click at [297, 118] on input "(102).Are results of the Customer Satisfaction Survey (CSS) analyzed?" at bounding box center [346, 123] width 261 height 25
type input "***"
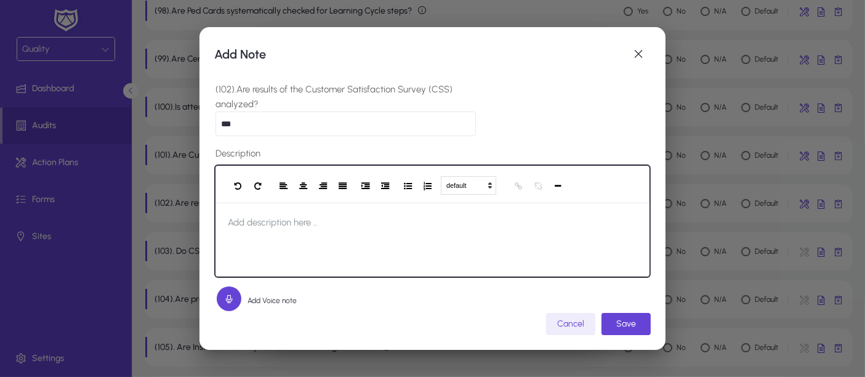
click at [256, 212] on span "Add description here .." at bounding box center [273, 222] width 114 height 39
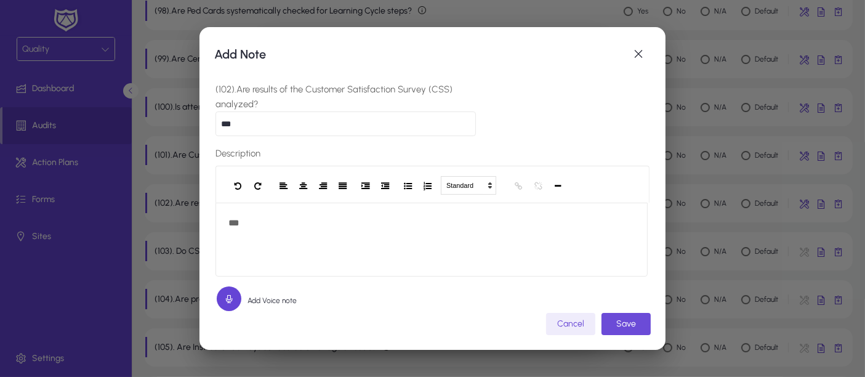
click at [633, 318] on button "Save" at bounding box center [626, 324] width 49 height 22
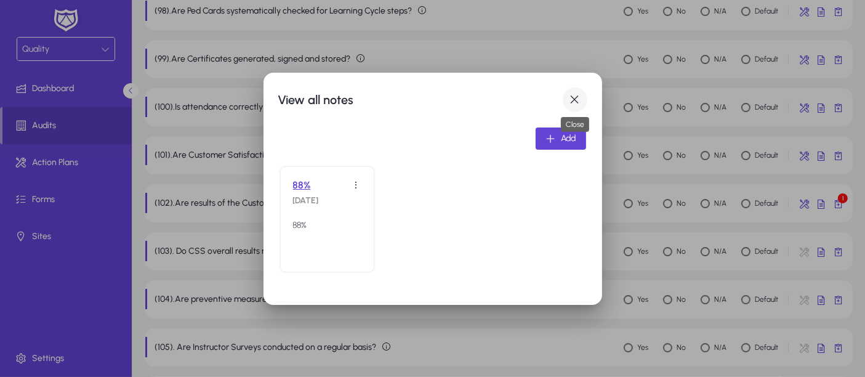
click at [575, 97] on span "button" at bounding box center [575, 99] width 25 height 25
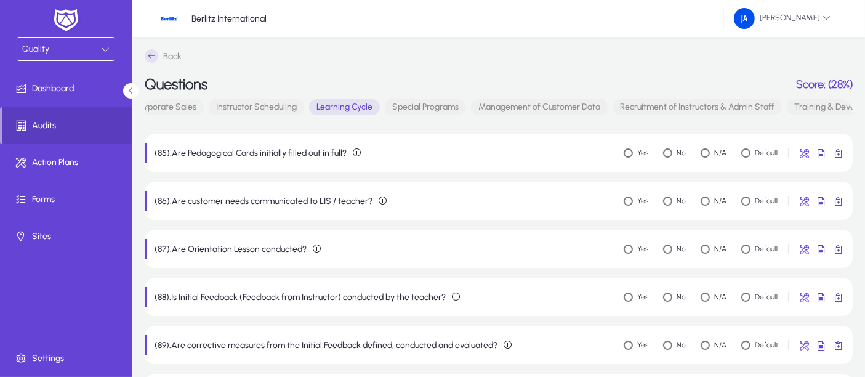
scroll to position [766, 0]
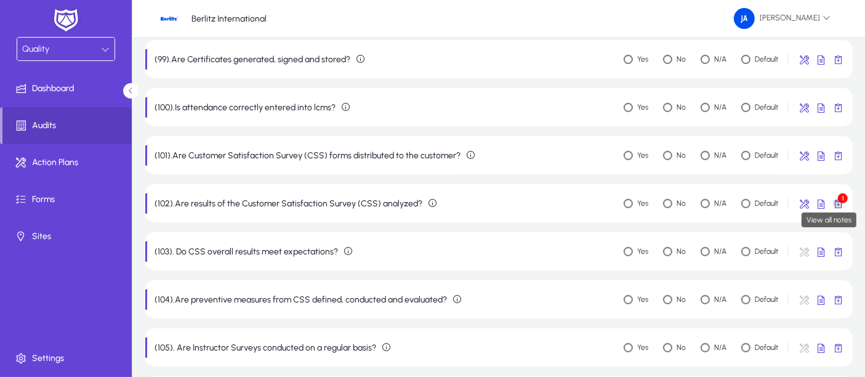
click at [788, 203] on span "button" at bounding box center [838, 203] width 25 height 25
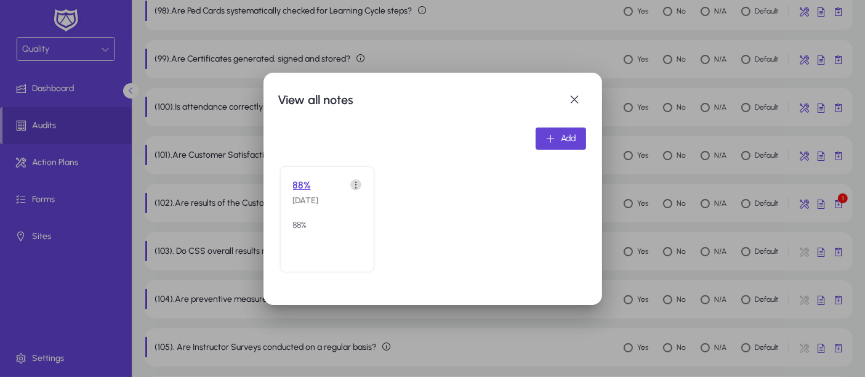
click at [355, 187] on span at bounding box center [356, 184] width 25 height 25
click at [321, 237] on span "Delete" at bounding box center [326, 233] width 49 height 11
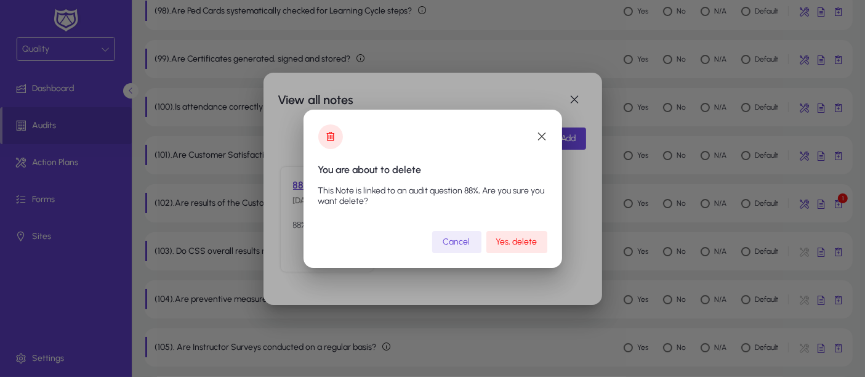
click at [503, 244] on span "Yes, delete" at bounding box center [516, 241] width 41 height 10
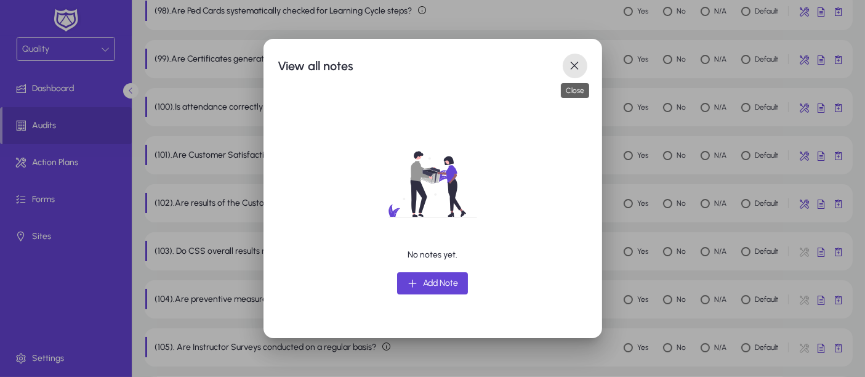
drag, startPoint x: 575, startPoint y: 69, endPoint x: 576, endPoint y: 149, distance: 80.1
click at [575, 69] on span "button" at bounding box center [575, 66] width 25 height 25
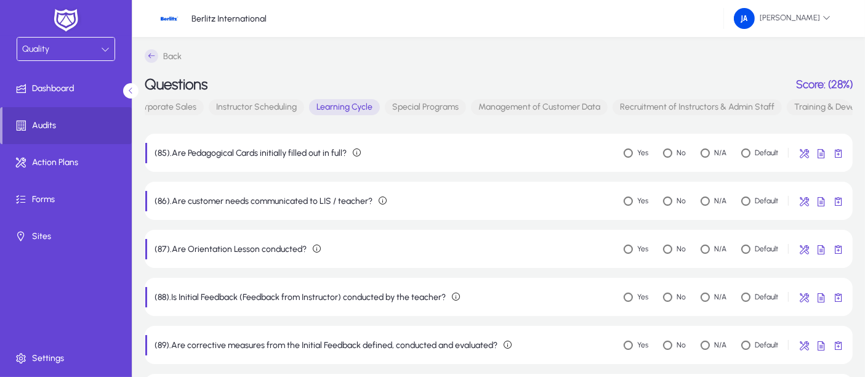
scroll to position [766, 0]
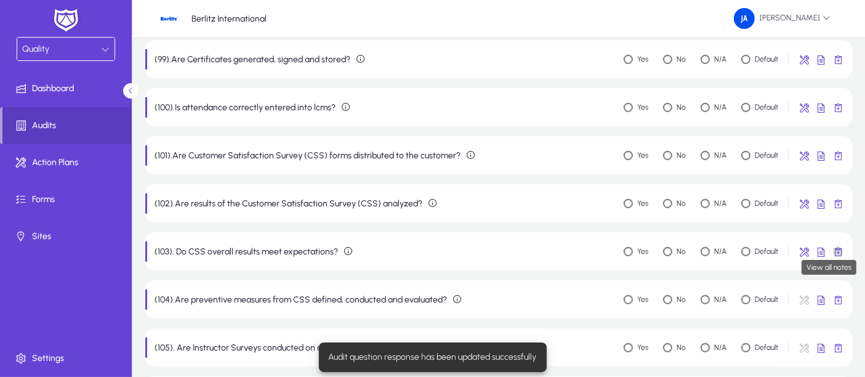
click at [788, 250] on span "button" at bounding box center [838, 251] width 25 height 25
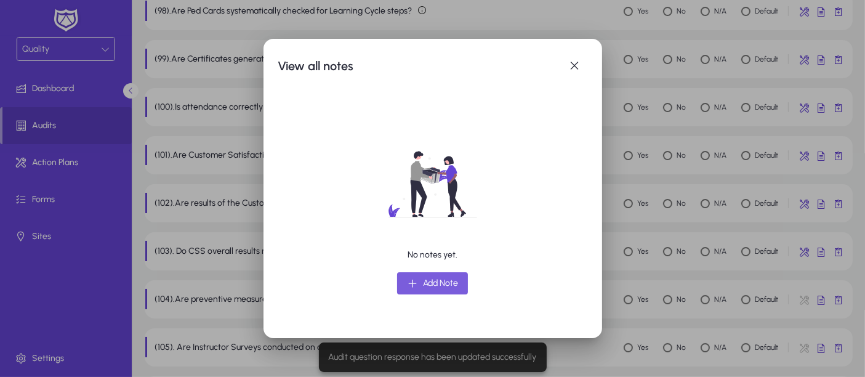
click at [440, 285] on span "Add Note" at bounding box center [440, 283] width 35 height 15
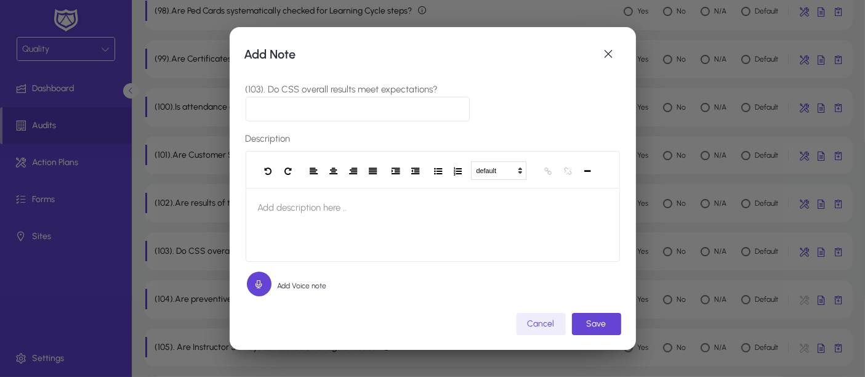
click at [313, 103] on input "(103). Do CSS overall results meet expectations?" at bounding box center [358, 109] width 225 height 25
type input "***"
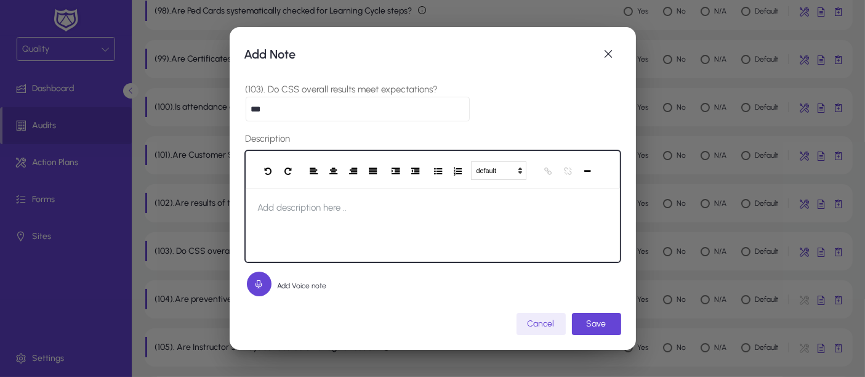
click at [293, 200] on span "Add description here .." at bounding box center [303, 207] width 114 height 39
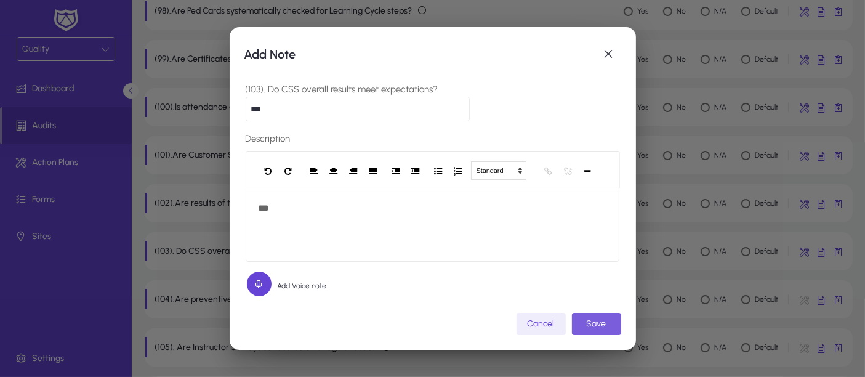
click at [599, 321] on span "Save" at bounding box center [597, 323] width 20 height 10
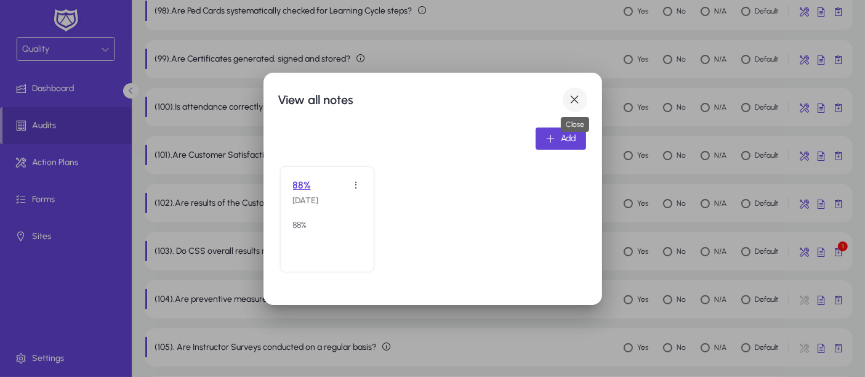
click at [571, 102] on span "button" at bounding box center [575, 99] width 25 height 25
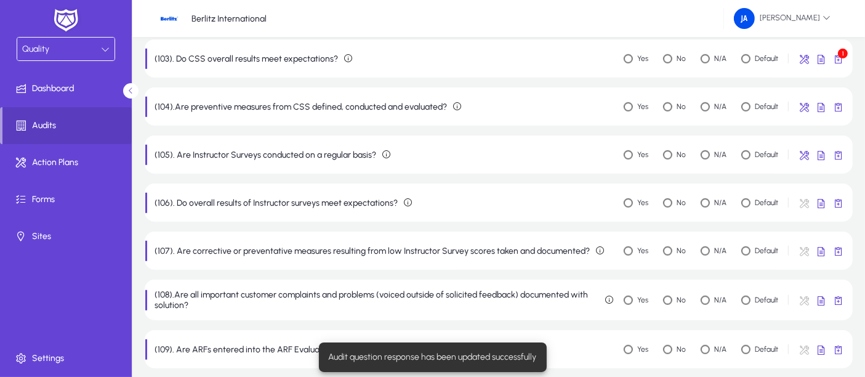
scroll to position [966, 0]
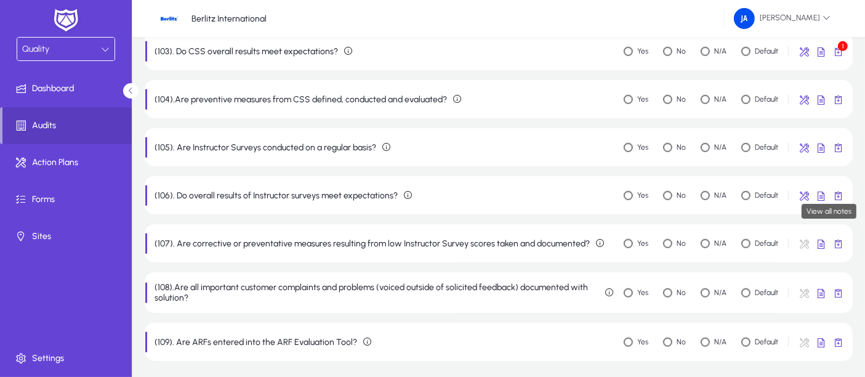
click at [788, 194] on span "button" at bounding box center [838, 195] width 25 height 25
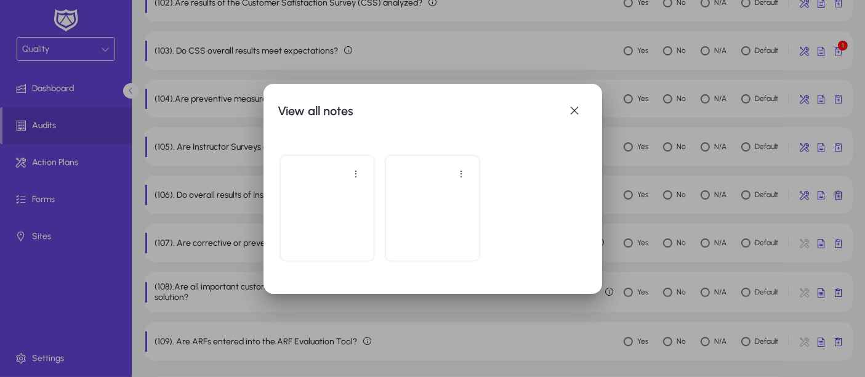
scroll to position [0, 0]
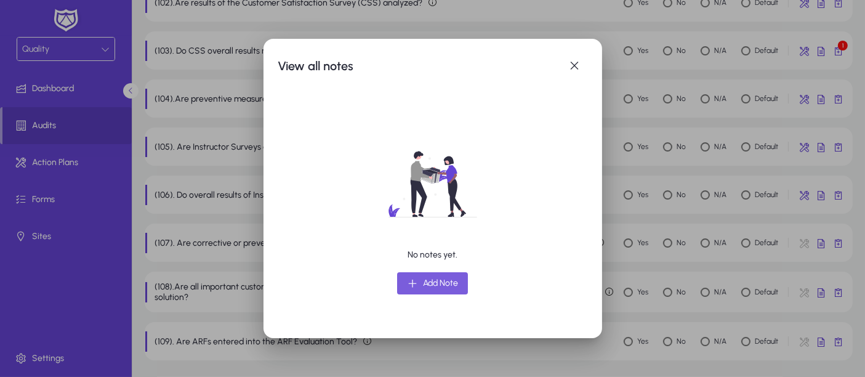
click at [423, 284] on span "Add Note" at bounding box center [440, 283] width 35 height 15
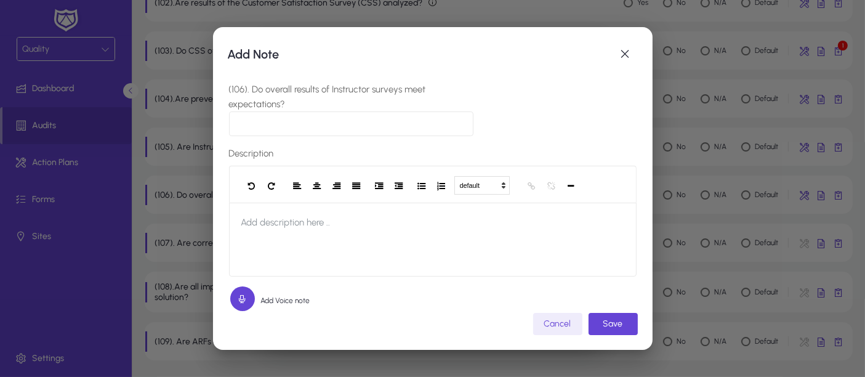
click at [330, 114] on input "(106). Do overall results of Instructor surveys meet expectations?" at bounding box center [351, 123] width 244 height 25
type input "***"
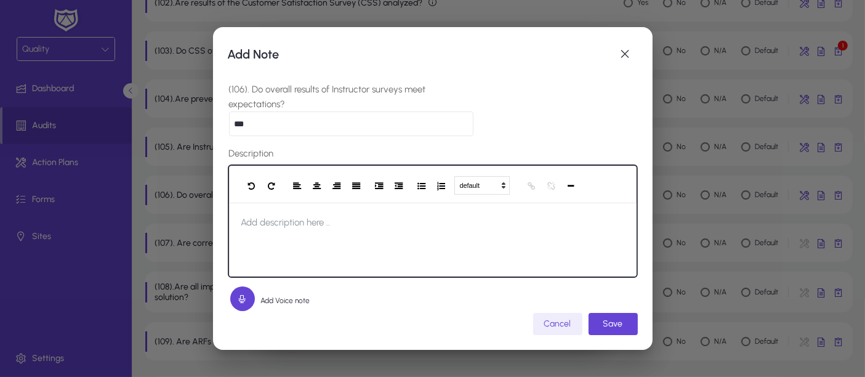
click at [281, 227] on span "Add description here .." at bounding box center [286, 222] width 114 height 39
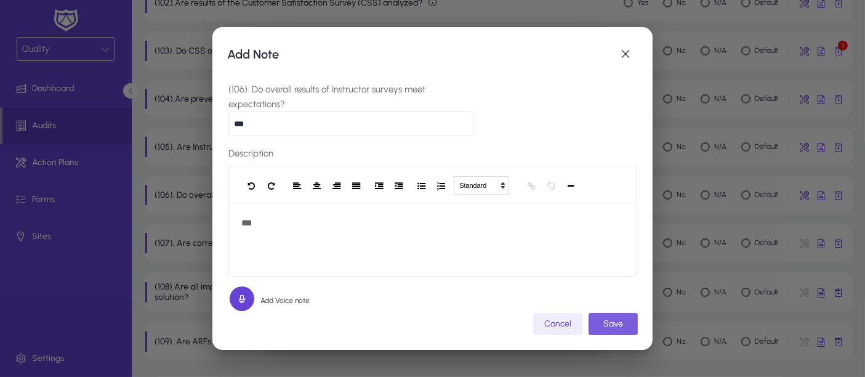
click at [621, 323] on span "Save" at bounding box center [614, 323] width 20 height 10
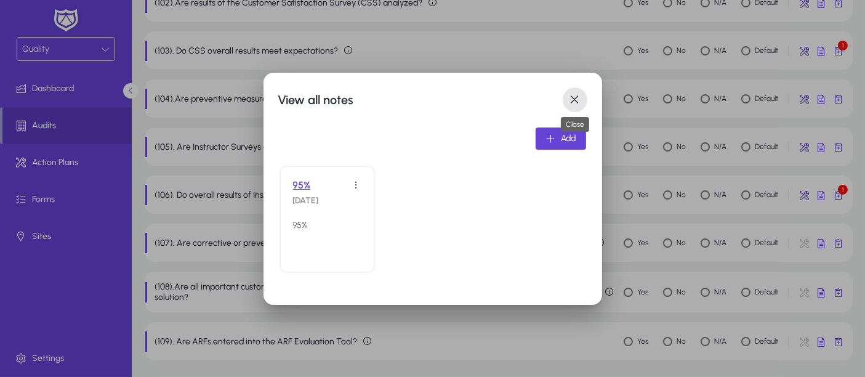
click at [571, 102] on span "button" at bounding box center [575, 99] width 25 height 25
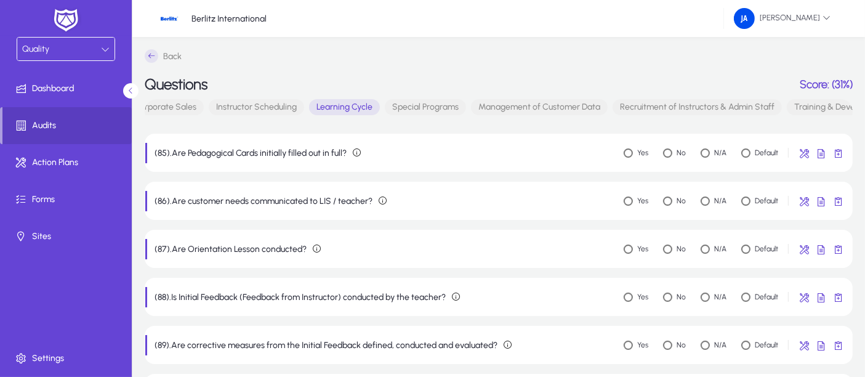
drag, startPoint x: 401, startPoint y: 107, endPoint x: 396, endPoint y: 113, distance: 7.9
click at [401, 108] on span "Special Programs" at bounding box center [425, 107] width 81 height 16
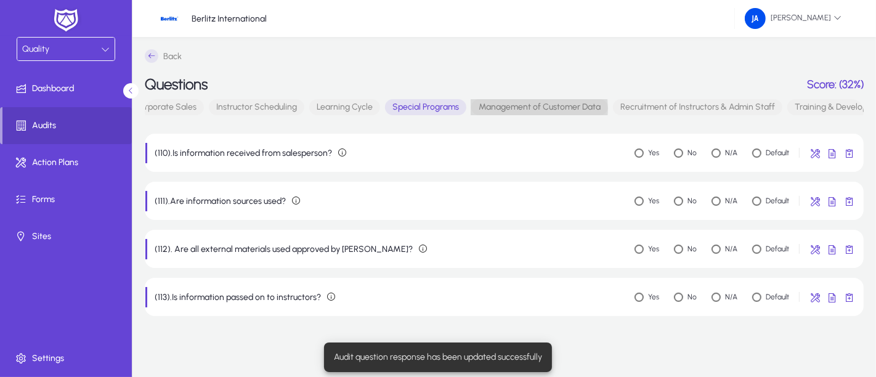
click at [496, 108] on span "Management of Customer Data" at bounding box center [539, 107] width 137 height 16
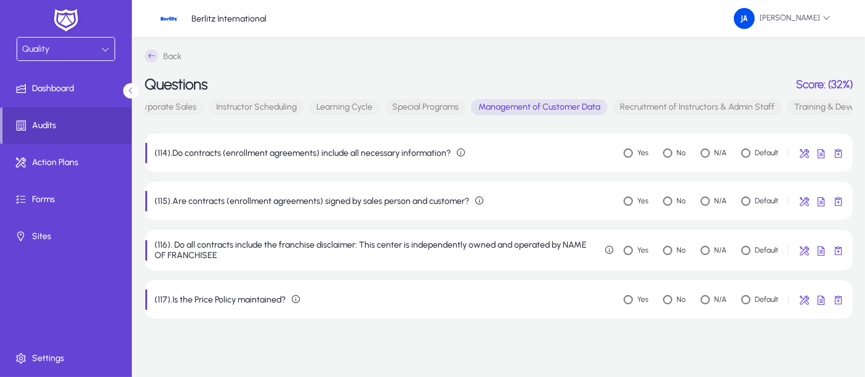
click at [621, 105] on span "Recruitment of Instructors & Admin Staff" at bounding box center [697, 107] width 169 height 16
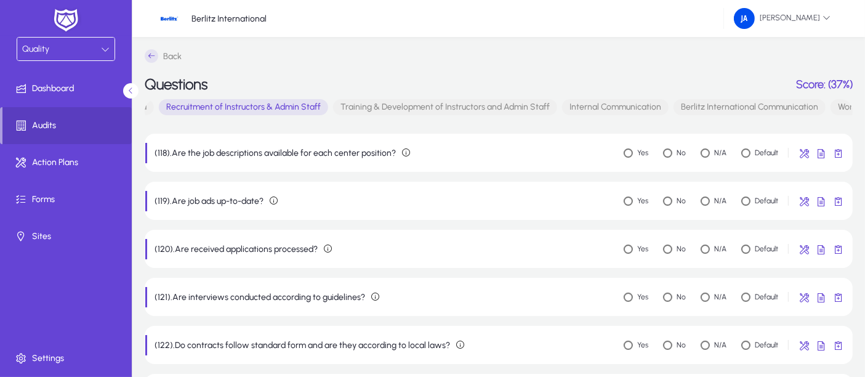
scroll to position [0, 838]
click at [477, 107] on span "Training & Development of Instructors and Admin Staff" at bounding box center [443, 107] width 224 height 16
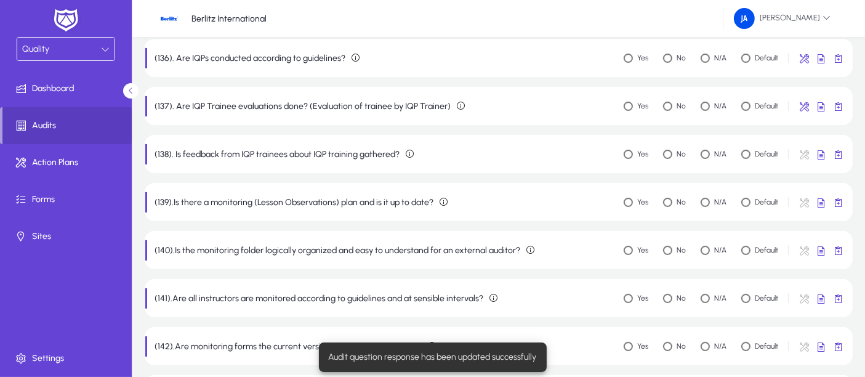
scroll to position [410, 0]
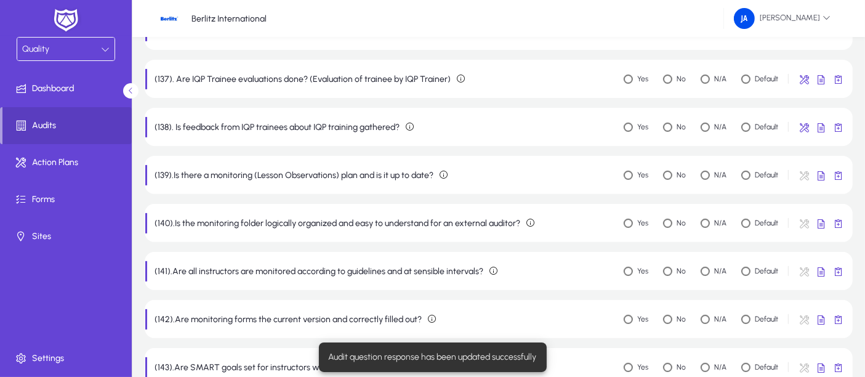
click at [628, 184] on div "(139).Is there a monitoring (Lesson Observations) plan and is it up to date? Co…" at bounding box center [499, 175] width 708 height 38
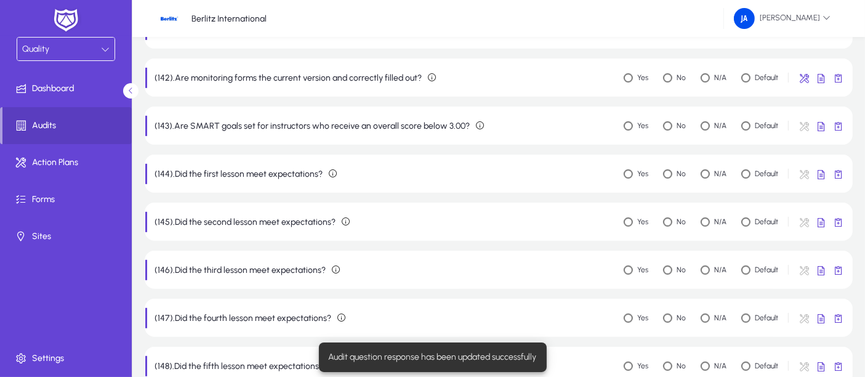
scroll to position [656, 0]
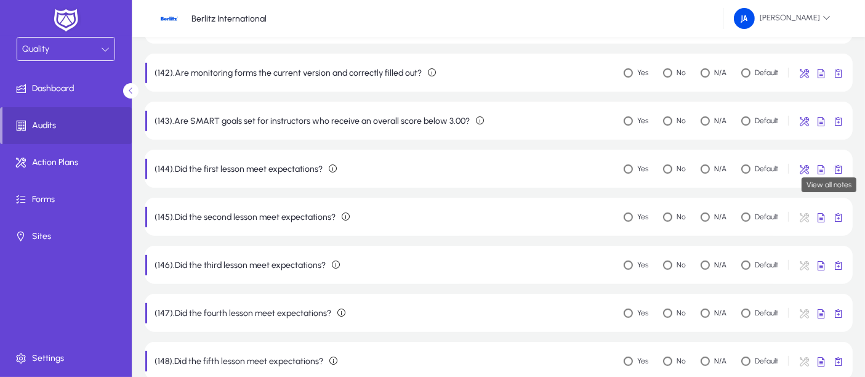
click at [788, 169] on span "button" at bounding box center [838, 168] width 25 height 25
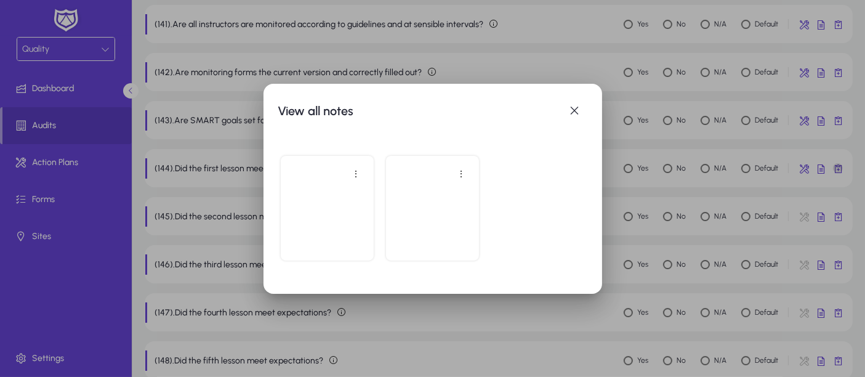
scroll to position [0, 0]
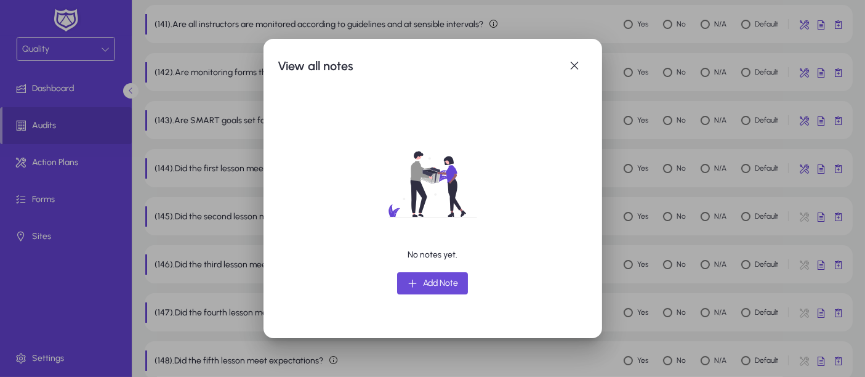
click at [433, 283] on span "Add Note" at bounding box center [440, 283] width 35 height 15
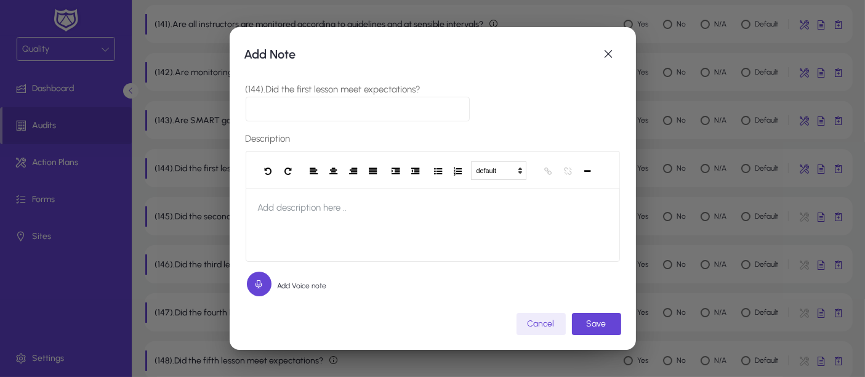
click at [306, 102] on input "(144).Did the first lesson meet expectations?" at bounding box center [358, 109] width 225 height 25
paste input "**********"
type input "**********"
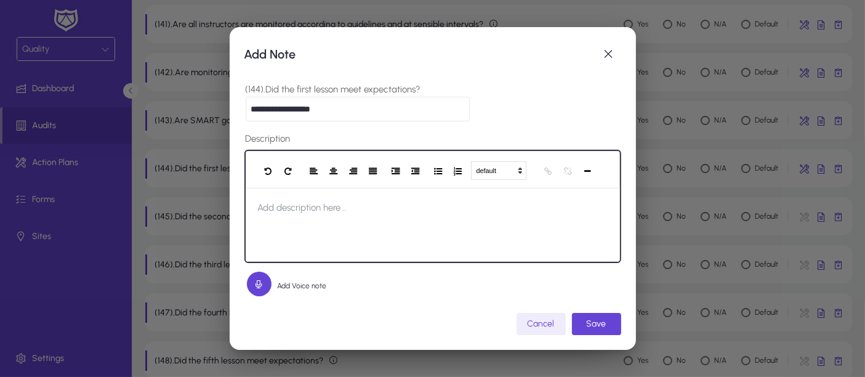
click at [292, 216] on span "Add description here .." at bounding box center [303, 207] width 114 height 39
paste div
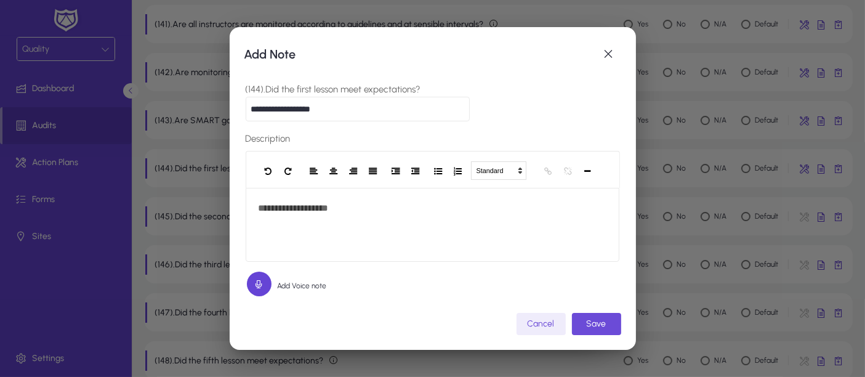
click at [612, 319] on span "submit" at bounding box center [596, 324] width 49 height 30
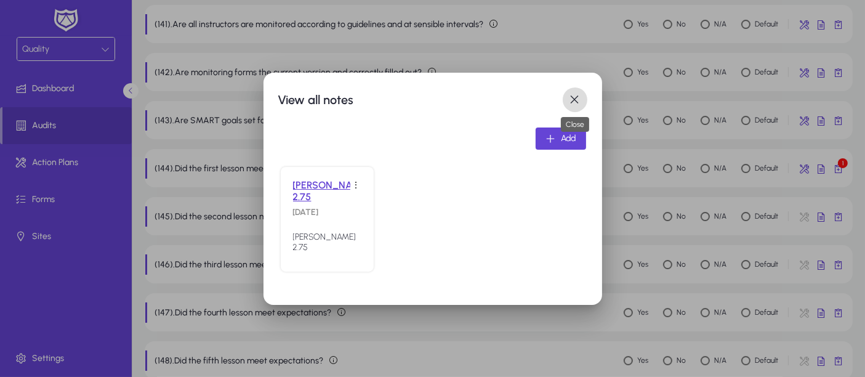
click at [577, 101] on span "button" at bounding box center [575, 99] width 25 height 25
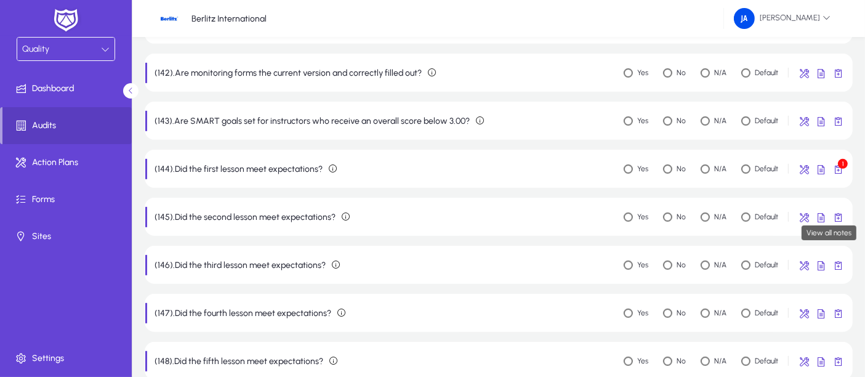
click at [788, 215] on span "button" at bounding box center [838, 216] width 25 height 25
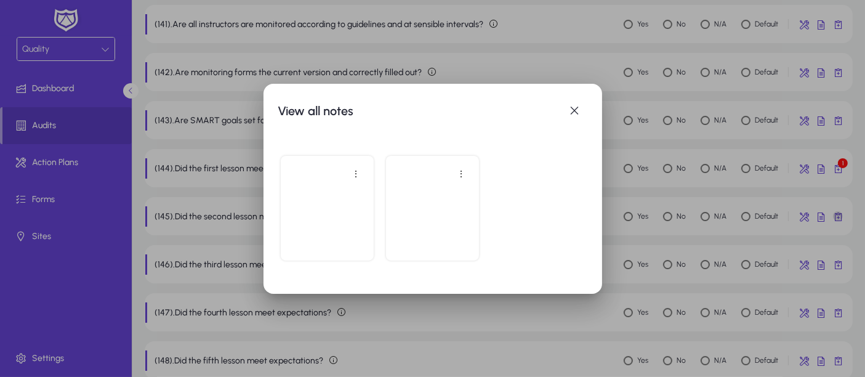
scroll to position [0, 0]
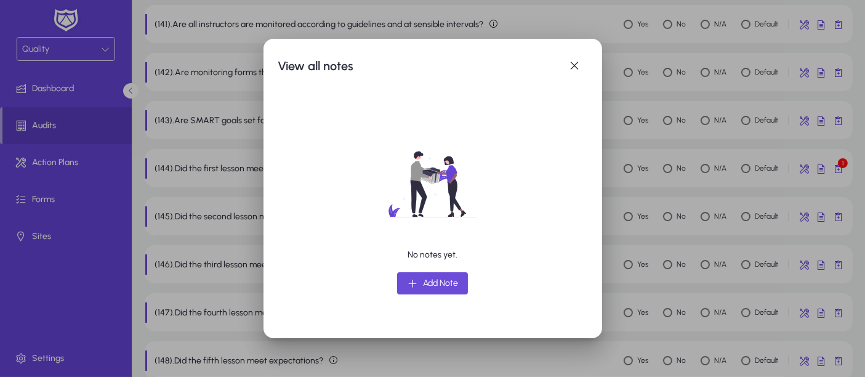
click at [427, 282] on span "Add Note" at bounding box center [440, 283] width 35 height 15
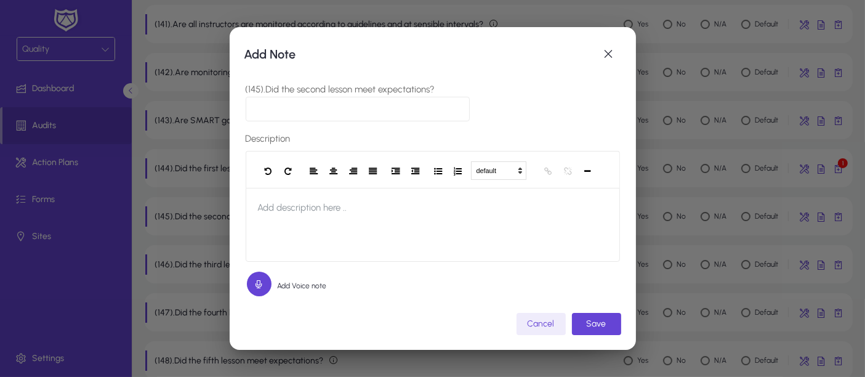
click at [333, 107] on input "(145).Did the second lesson meet expectations?" at bounding box center [358, 109] width 225 height 25
paste input "**********"
type input "**********"
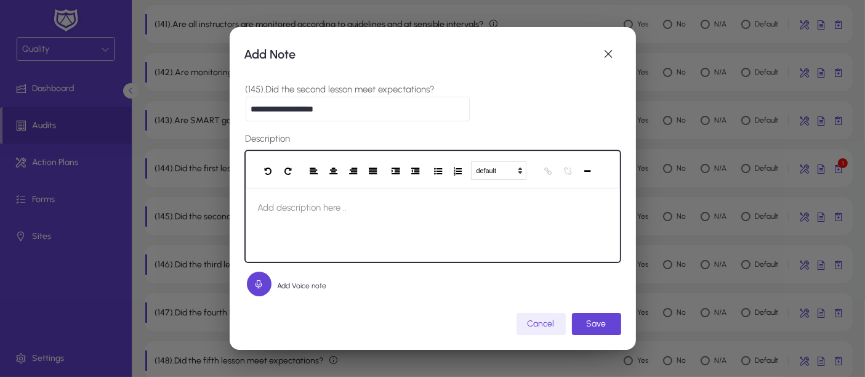
click at [321, 210] on span "Add description here .." at bounding box center [303, 207] width 114 height 39
paste div
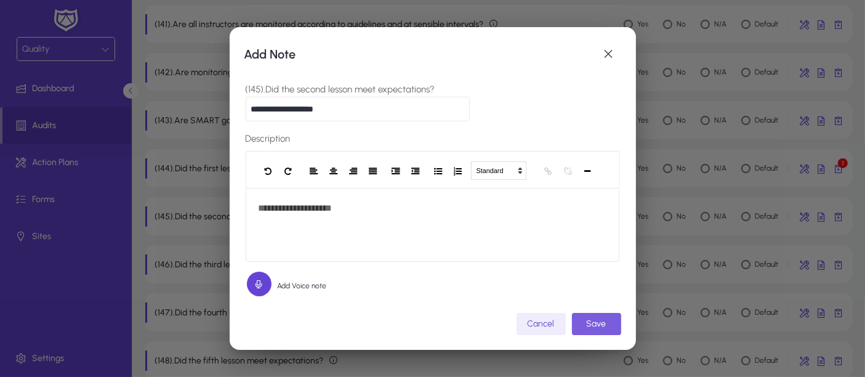
click at [607, 323] on span "Save" at bounding box center [597, 323] width 20 height 10
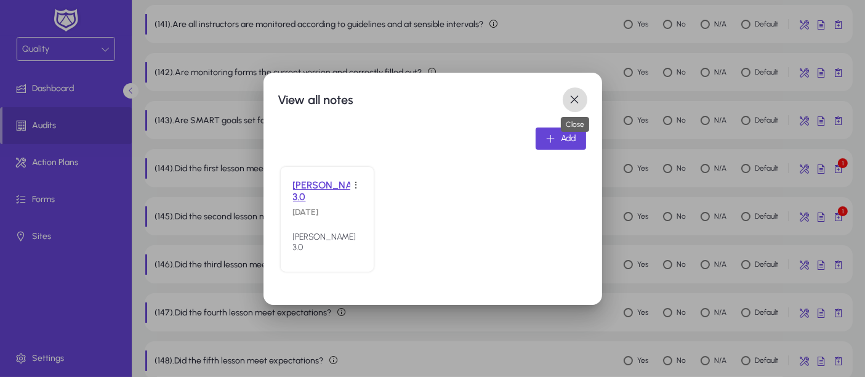
click at [570, 95] on span "button" at bounding box center [575, 99] width 25 height 25
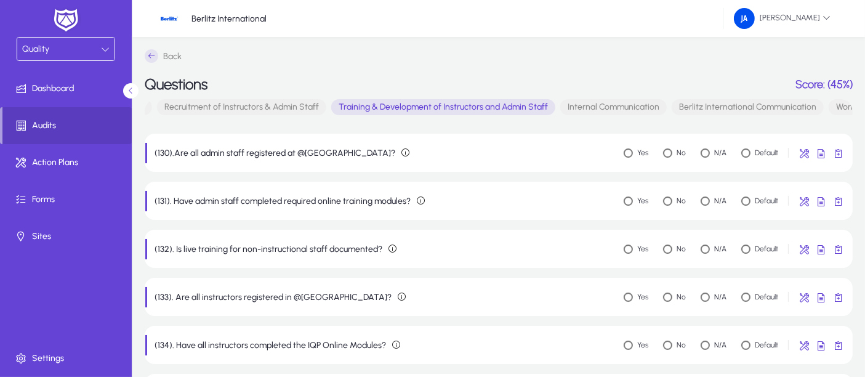
scroll to position [656, 0]
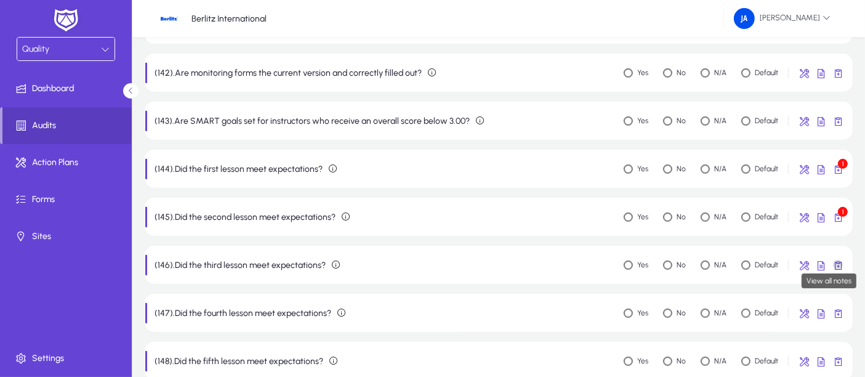
click at [788, 263] on span "button" at bounding box center [838, 264] width 25 height 25
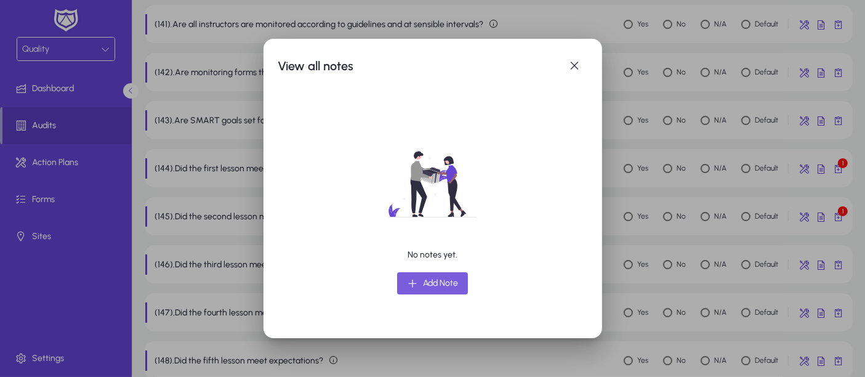
click at [429, 281] on span "Add Note" at bounding box center [440, 283] width 35 height 15
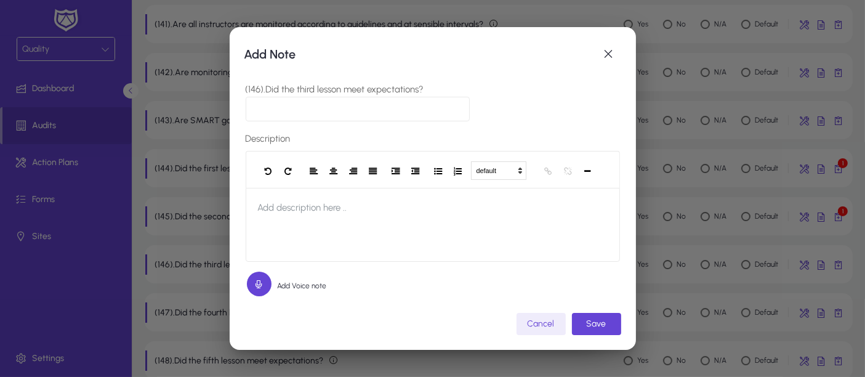
click at [292, 105] on input "(146).Did the third lesson meet expectations?" at bounding box center [358, 109] width 225 height 25
paste input "**********"
type input "**********"
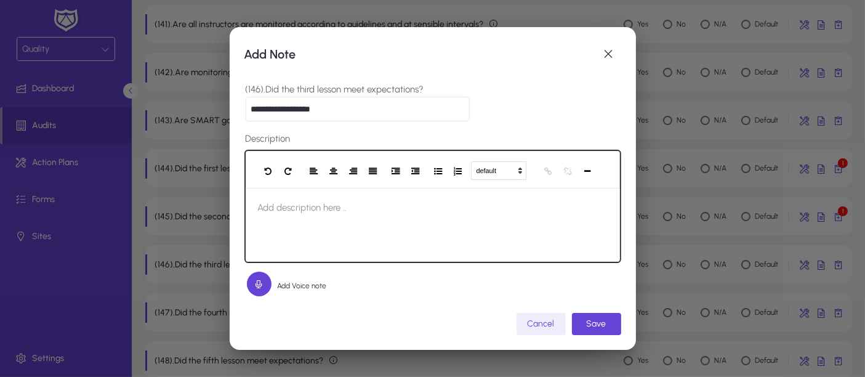
click at [290, 206] on span "Add description here .." at bounding box center [303, 207] width 114 height 39
paste div
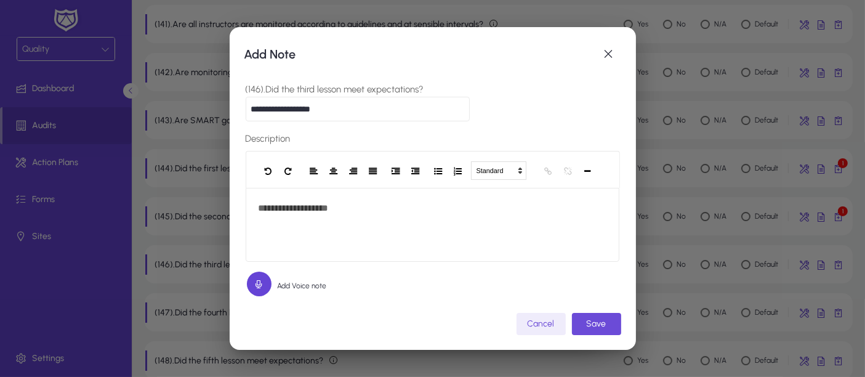
click at [598, 321] on span "Save" at bounding box center [597, 323] width 20 height 10
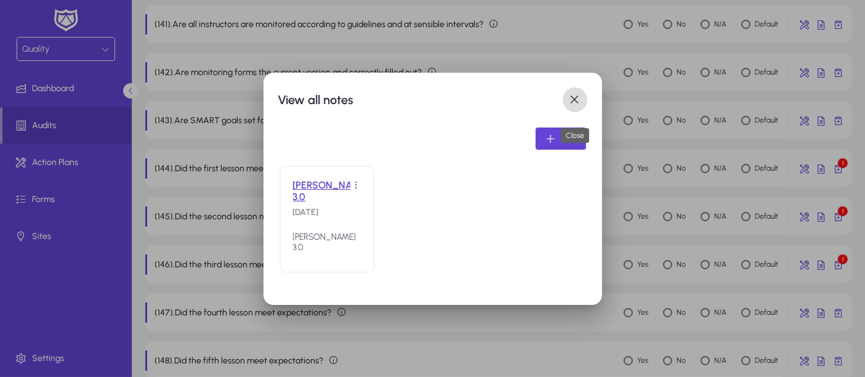
click at [573, 98] on span "button" at bounding box center [575, 99] width 25 height 25
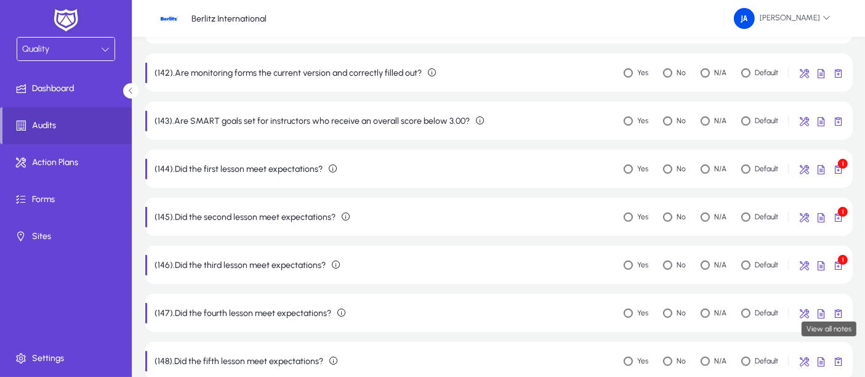
click at [788, 315] on span "button" at bounding box center [838, 313] width 25 height 25
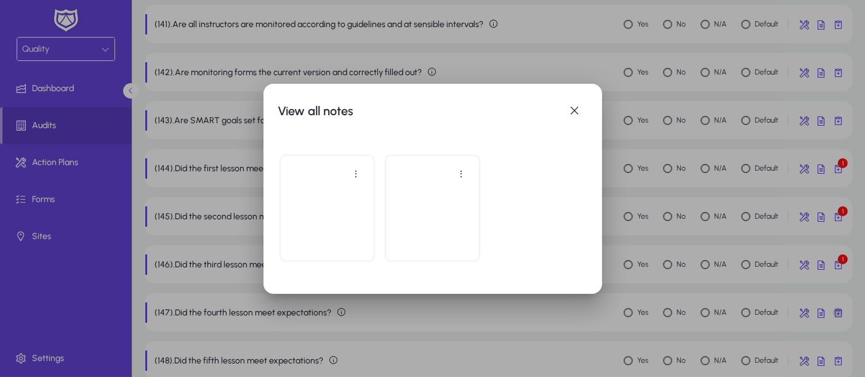
scroll to position [0, 0]
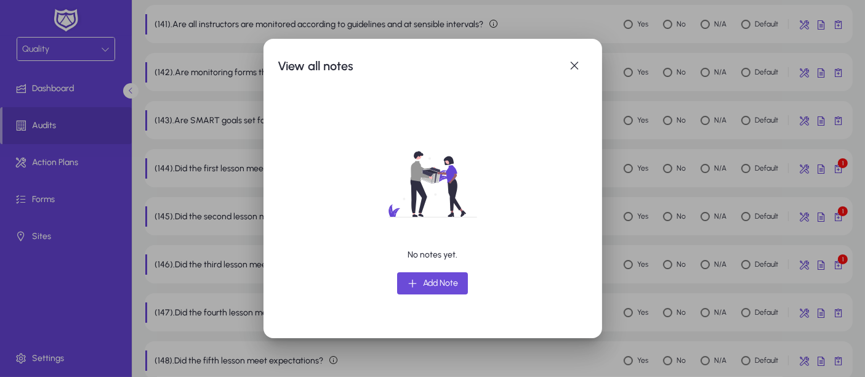
click at [441, 285] on span "Add Note" at bounding box center [440, 283] width 35 height 15
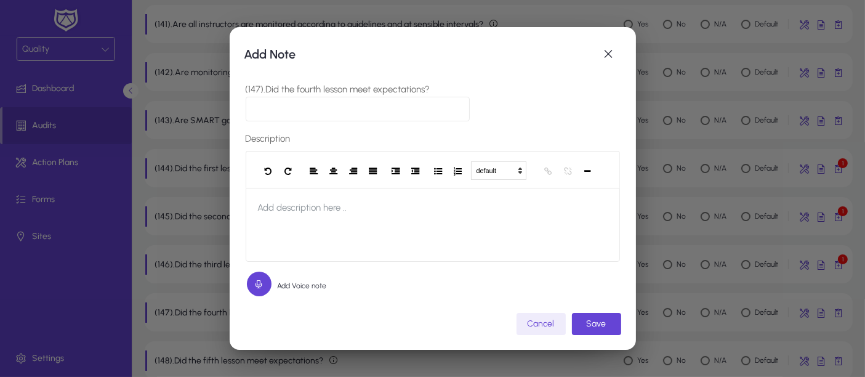
click at [325, 112] on input "(147).Did the fourth lesson meet expectations?" at bounding box center [358, 109] width 225 height 25
paste input "**********"
type input "**********"
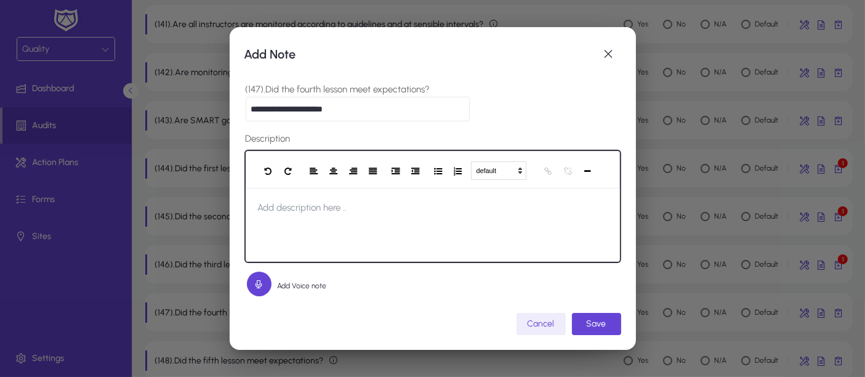
click at [283, 194] on span "Add description here .." at bounding box center [303, 207] width 114 height 39
paste div
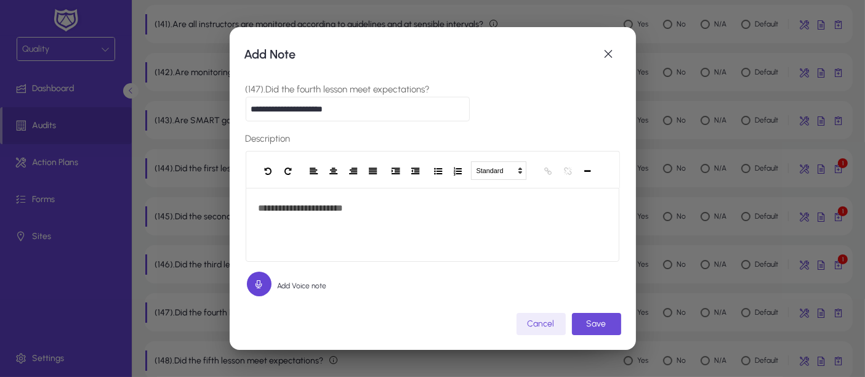
click at [594, 318] on span "Save" at bounding box center [597, 323] width 20 height 10
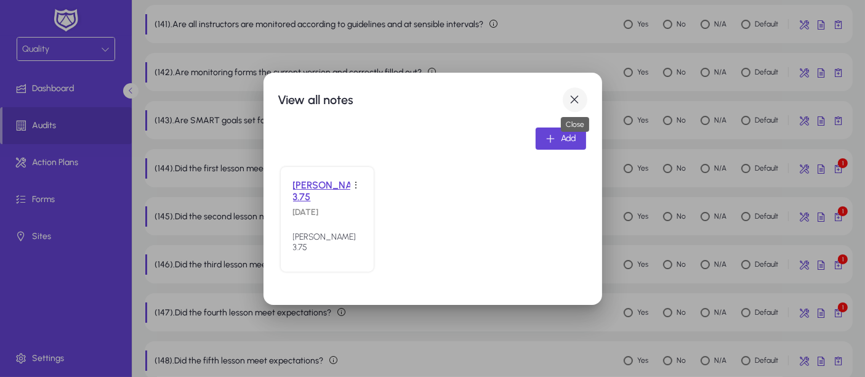
click at [575, 100] on span "button" at bounding box center [575, 99] width 25 height 25
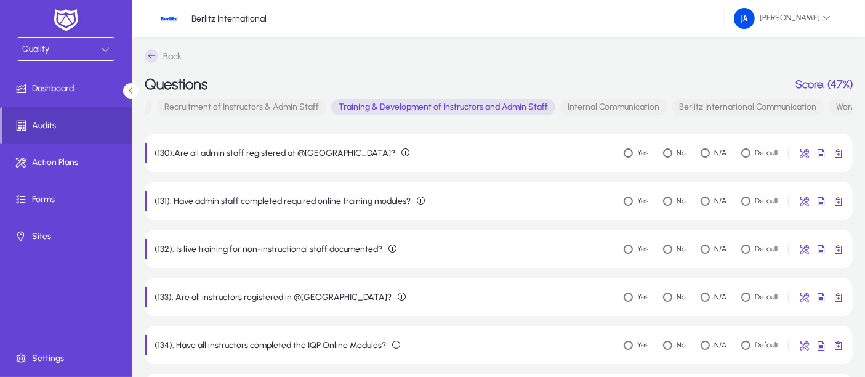
click at [612, 108] on span "Internal Communication" at bounding box center [613, 107] width 107 height 16
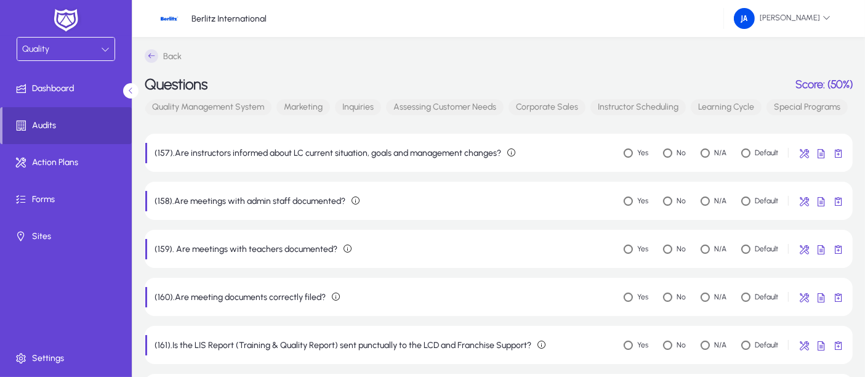
click at [42, 123] on span "Audits" at bounding box center [66, 125] width 129 height 12
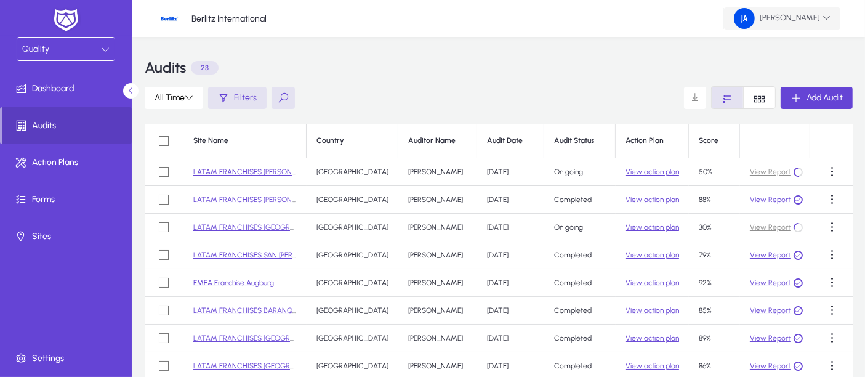
click at [788, 22] on span "[PERSON_NAME]" at bounding box center [782, 18] width 97 height 21
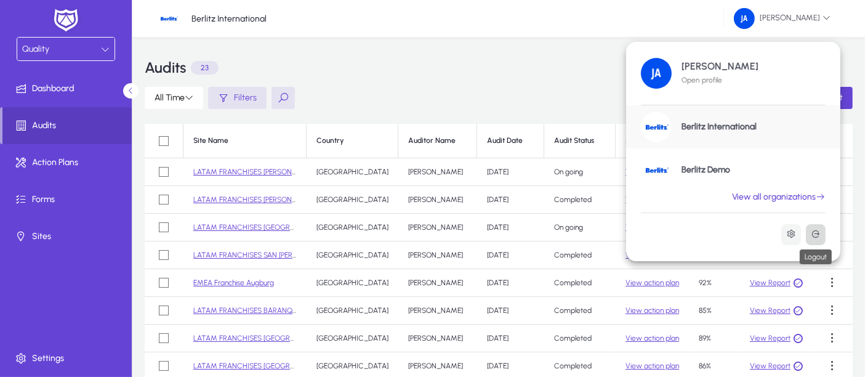
click at [788, 233] on button at bounding box center [816, 234] width 20 height 21
